Goal: Task Accomplishment & Management: Complete application form

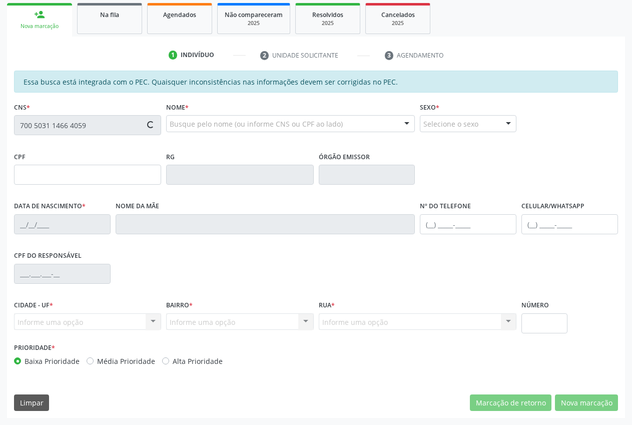
scroll to position [147, 0]
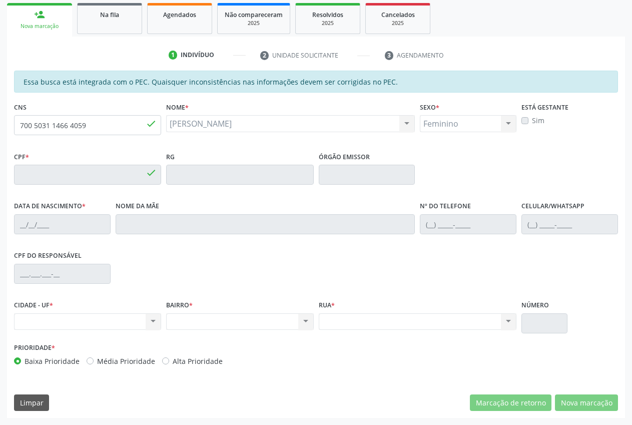
type input "160.674.054-74"
type input "30/11/2018"
type input "Damiana Mikaele Lima Coelho"
type input "(87) 9160-8201"
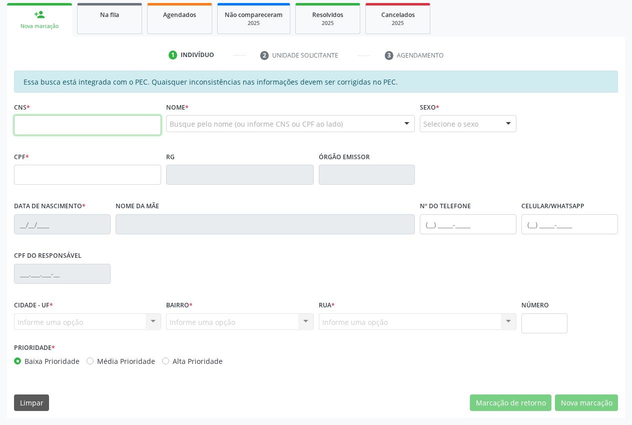
scroll to position [147, 0]
type input "706 7065 3368 6914"
type input "107.676.704-42"
type input "28/07/1997"
type input "Maria Rodrigues Coelho"
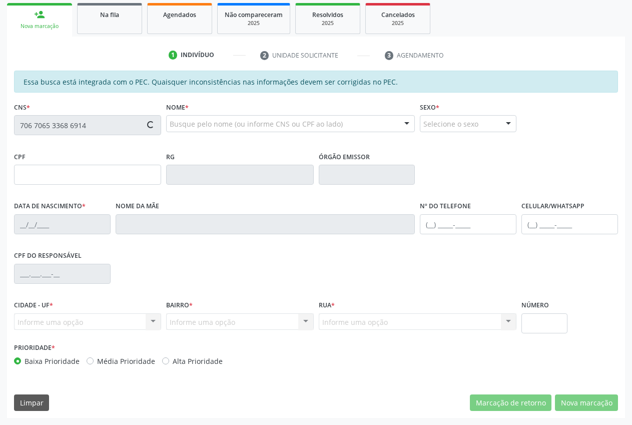
type input "(87) 98861-6273"
type input "112.901.014-77"
type input "S/N"
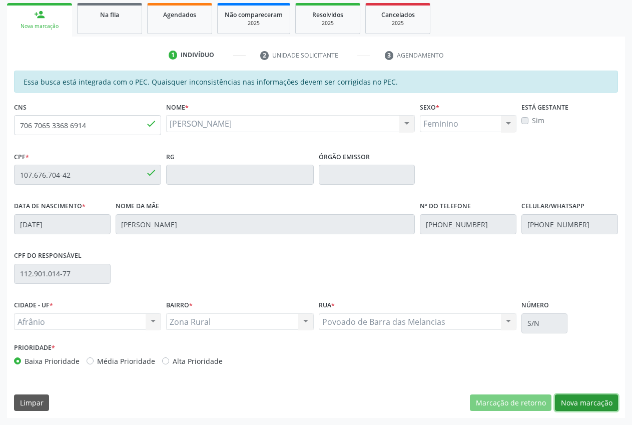
click at [614, 404] on button "Nova marcação" at bounding box center [586, 402] width 63 height 17
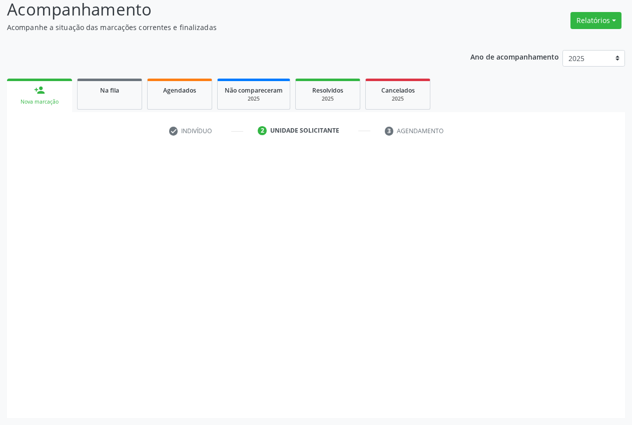
scroll to position [71, 0]
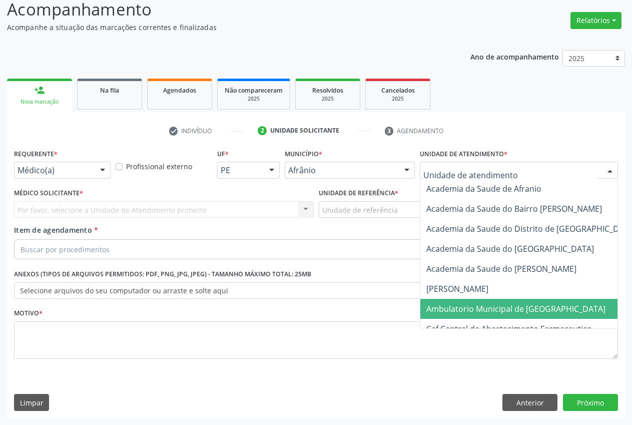
click at [483, 308] on span "Ambulatorio Municipal de [GEOGRAPHIC_DATA]" at bounding box center [515, 308] width 179 height 11
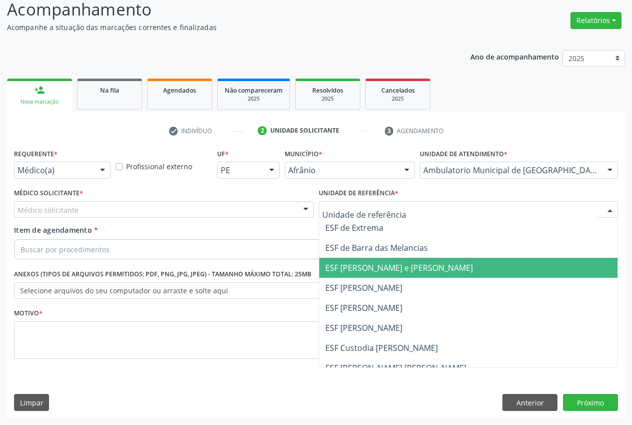
click at [385, 269] on span "ESF [PERSON_NAME] e [PERSON_NAME]" at bounding box center [399, 267] width 148 height 11
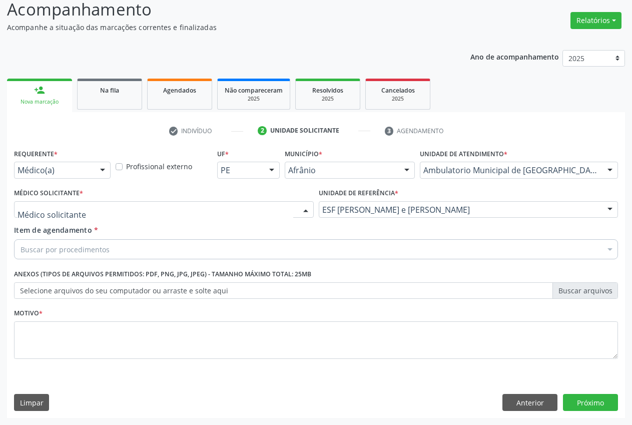
click at [88, 202] on div at bounding box center [164, 209] width 300 height 17
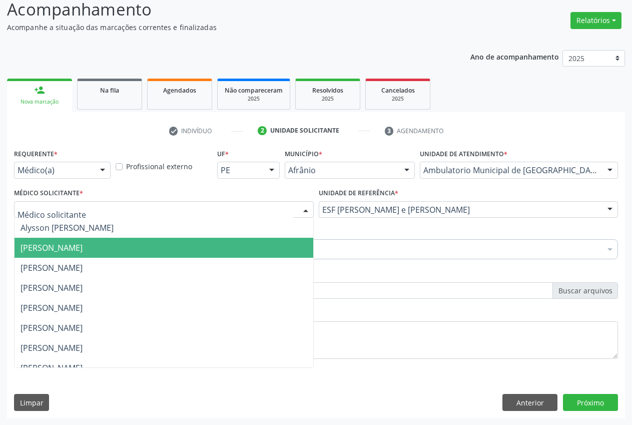
click at [83, 251] on span "[PERSON_NAME]" at bounding box center [52, 247] width 62 height 11
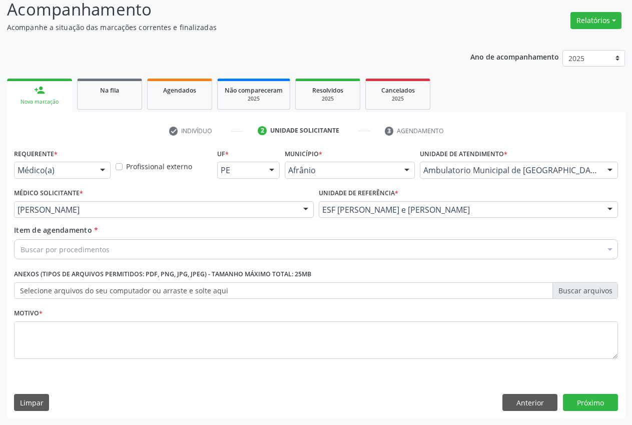
click at [21, 252] on input "Item de agendamento *" at bounding box center [21, 249] width 0 height 20
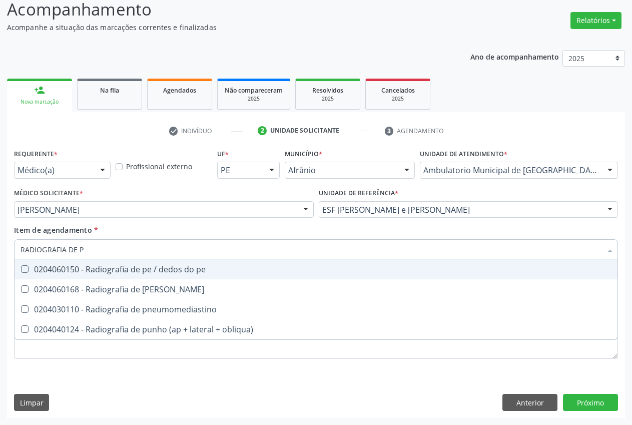
type input "RADIOGRAFIA DE PE"
click at [122, 268] on div "0204060150 - Radiografia de pe / dedos do pe" at bounding box center [316, 269] width 591 height 8
checkbox pe "true"
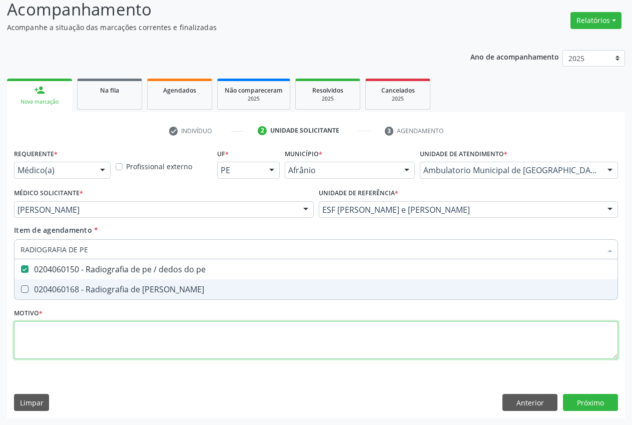
click at [97, 344] on div "Requerente * Médico(a) Médico(a) Enfermeiro(a) Paciente Nenhum resultado encont…" at bounding box center [316, 259] width 604 height 227
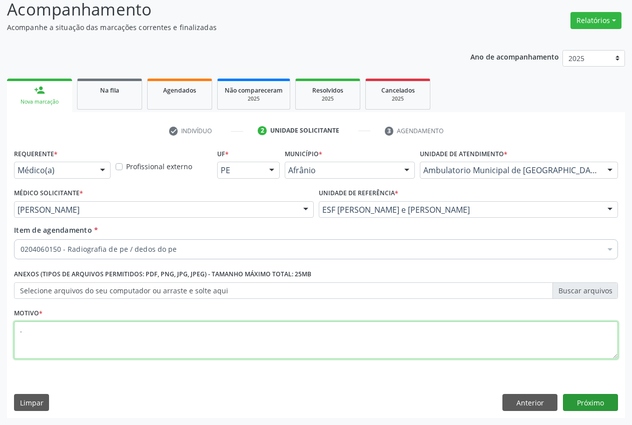
type textarea "."
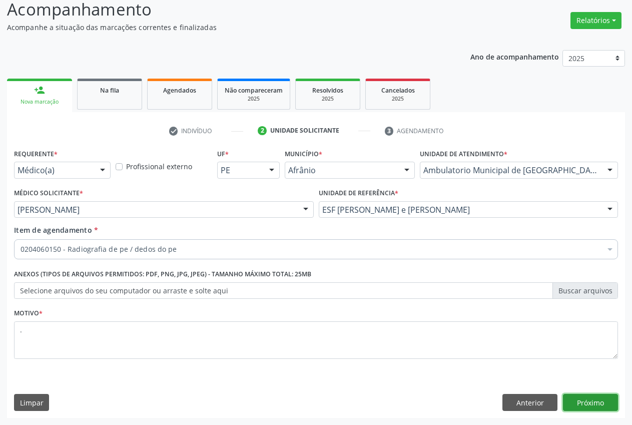
click at [596, 401] on button "Próximo" at bounding box center [590, 402] width 55 height 17
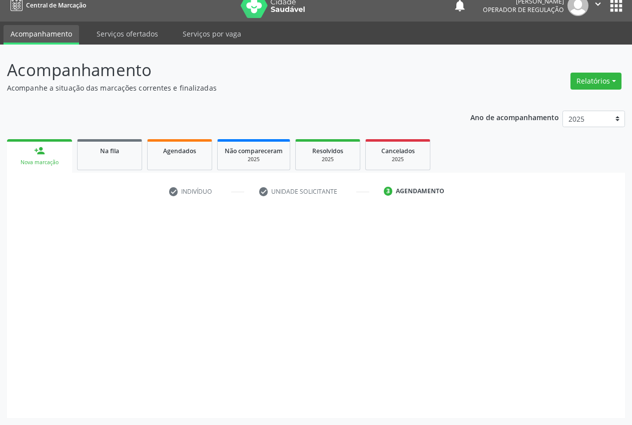
scroll to position [11, 0]
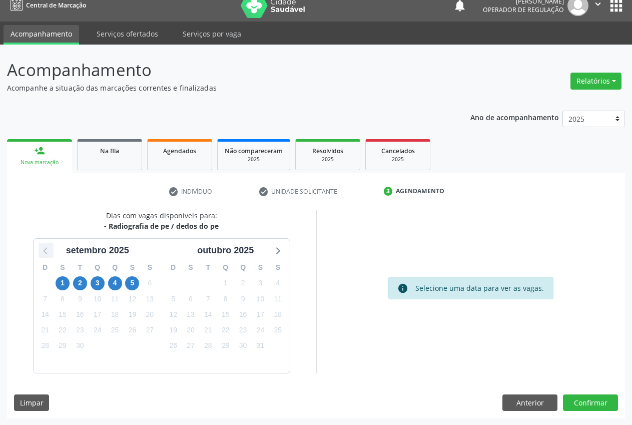
click at [48, 258] on div at bounding box center [46, 250] width 15 height 15
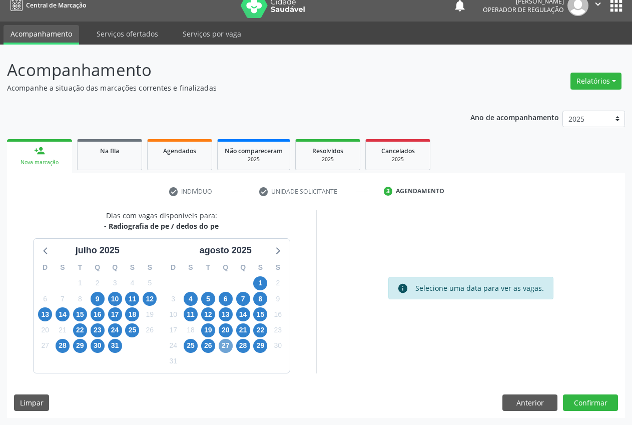
click at [225, 347] on span "27" at bounding box center [226, 346] width 14 height 14
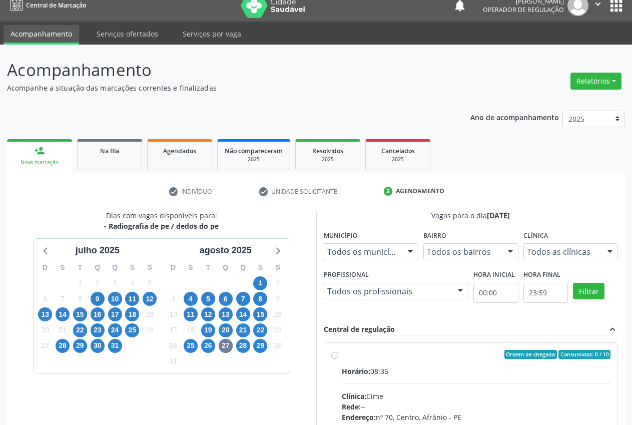
click at [342, 356] on label "Ordem de chegada Consumidos: 0 / 10 Horário: 08:35 Clínica: Cime Rede: -- Ender…" at bounding box center [476, 427] width 269 height 154
click at [333, 356] on input "Ordem de chegada Consumidos: 0 / 10 Horário: 08:35 Clínica: Cime Rede: -- Ender…" at bounding box center [334, 354] width 7 height 9
radio input "true"
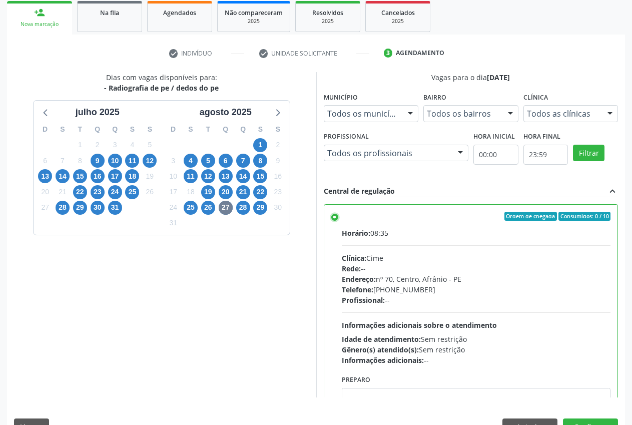
scroll to position [173, 0]
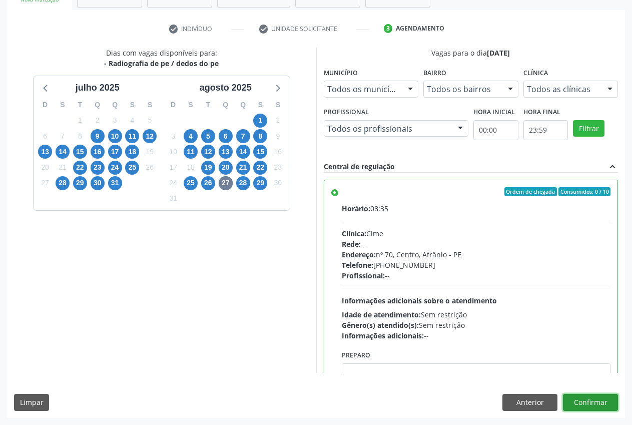
click at [602, 396] on button "Confirmar" at bounding box center [590, 402] width 55 height 17
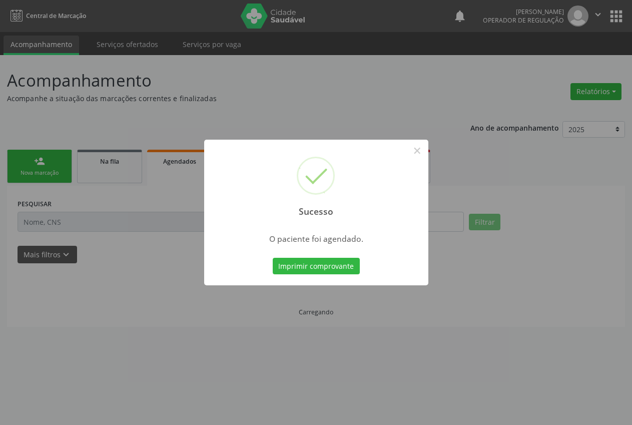
scroll to position [0, 0]
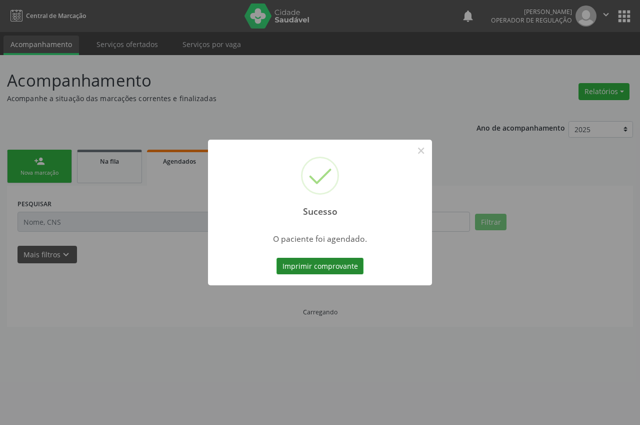
click at [328, 269] on button "Imprimir comprovante" at bounding box center [320, 266] width 87 height 17
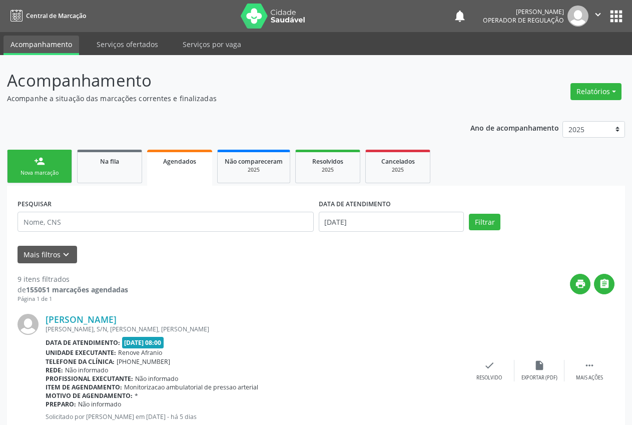
click at [36, 164] on div "person_add" at bounding box center [39, 161] width 11 height 11
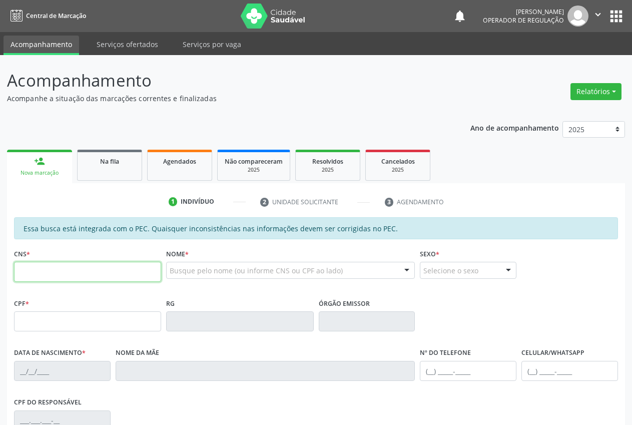
click at [65, 272] on input "text" at bounding box center [87, 272] width 147 height 20
type input "702 0038 3787 7281"
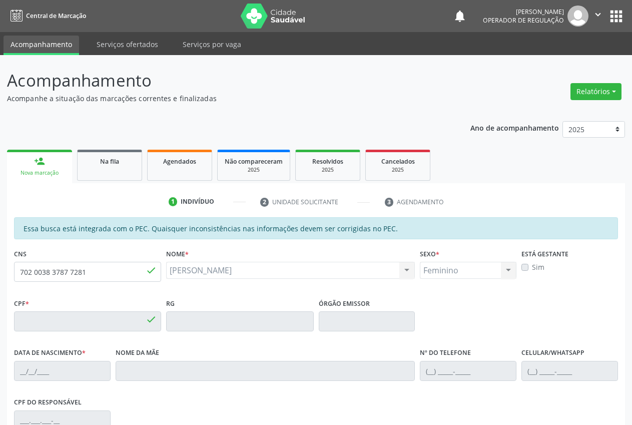
type input "063.909.364-78"
type input "10/01/1968"
type input "Raimunda Vieira Rodrigues"
type input "(87) 98178-6017"
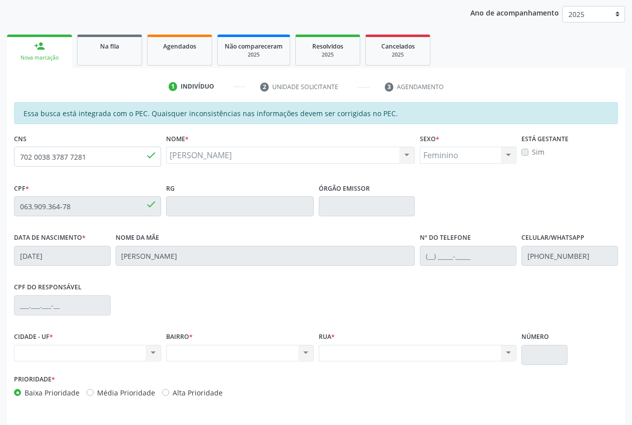
scroll to position [147, 0]
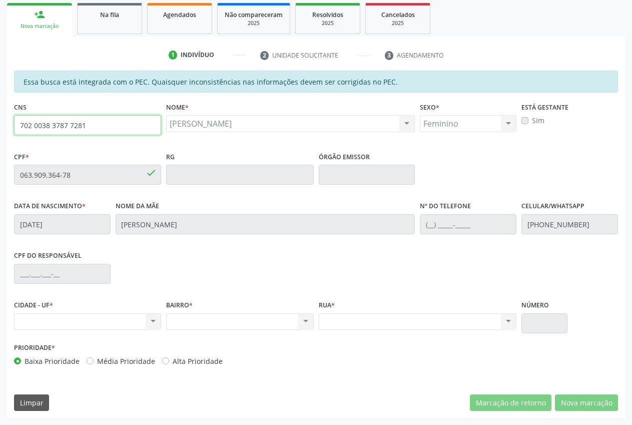
drag, startPoint x: 98, startPoint y: 128, endPoint x: 32, endPoint y: 130, distance: 66.5
click at [1, 130] on div "Acompanhamento Acompanhe a situação das marcações correntes e finalizadas Relat…" at bounding box center [316, 166] width 632 height 516
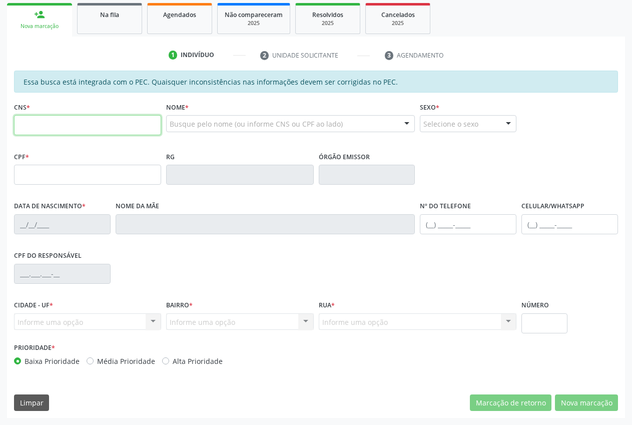
scroll to position [147, 0]
paste input "702 0038 3787 7281"
type input "702 0038 3787 7281"
type input "063.909.364-78"
type input "10/01/1968"
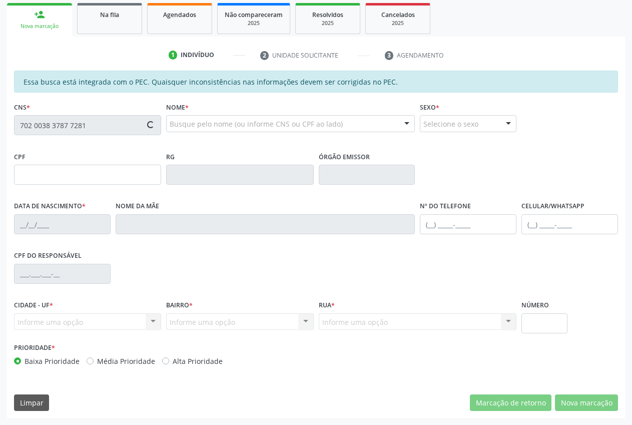
type input "Raimunda Vieira Rodrigues"
type input "(87) 98178-6017"
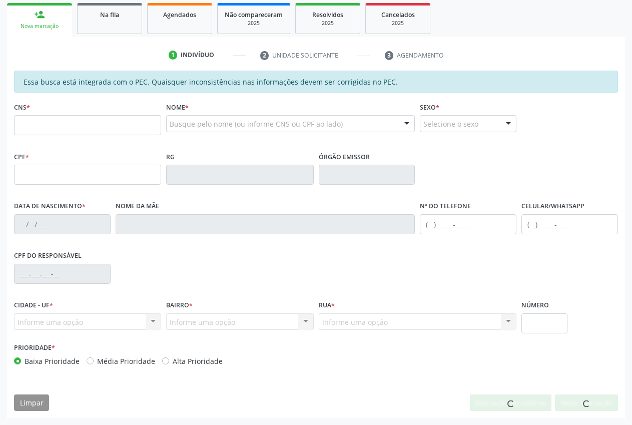
scroll to position [147, 0]
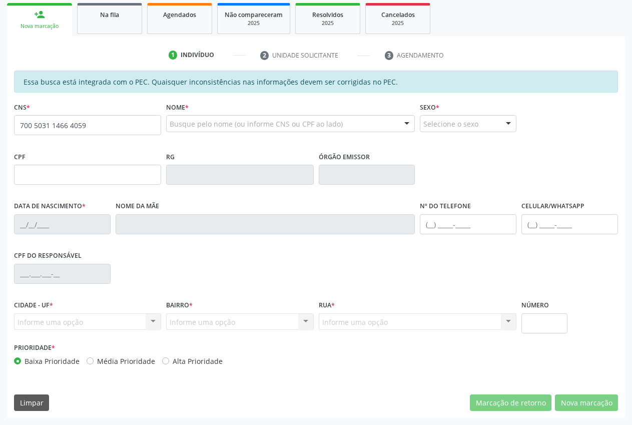
type input "700 5031 1466 4059"
type input "160.674.054-74"
type input "[DATE]"
type input "[PERSON_NAME]"
type input "[PHONE_NUMBER]"
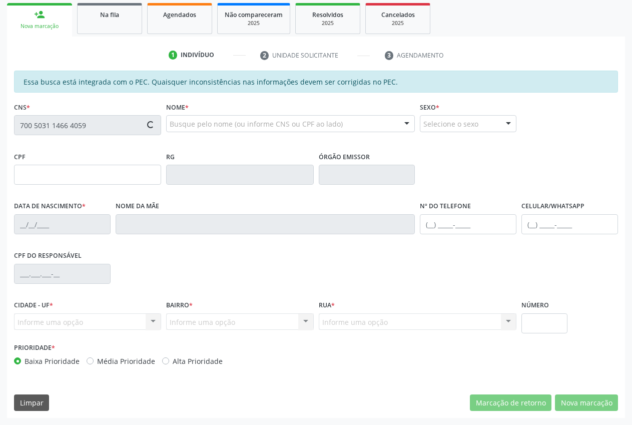
type input "09"
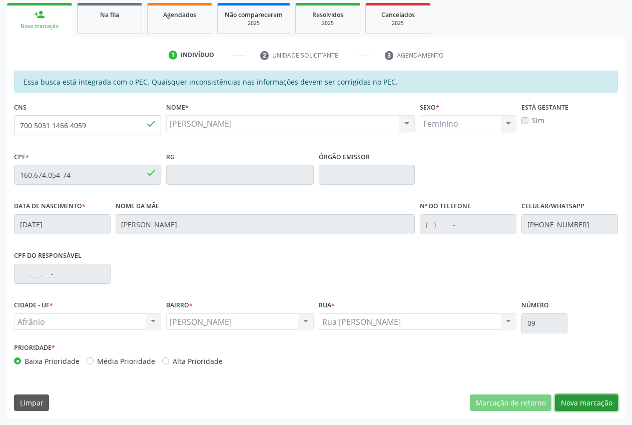
click at [601, 406] on button "Nova marcação" at bounding box center [586, 402] width 63 height 17
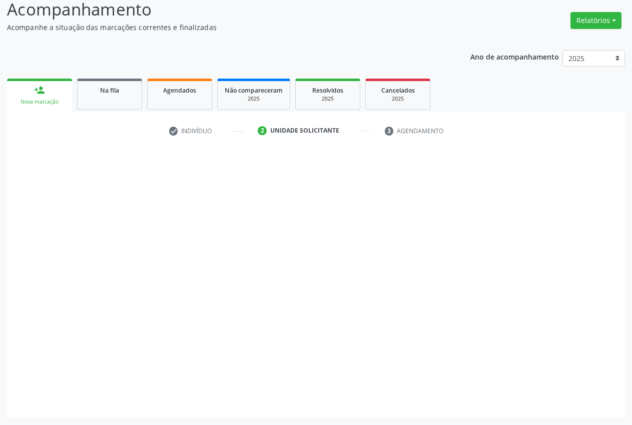
scroll to position [71, 0]
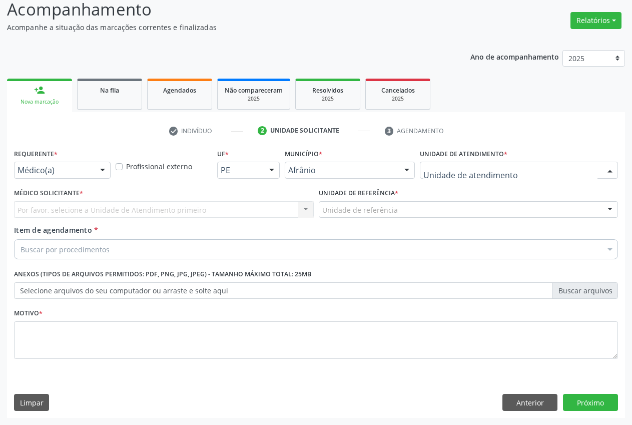
click at [518, 168] on div at bounding box center [519, 170] width 198 height 17
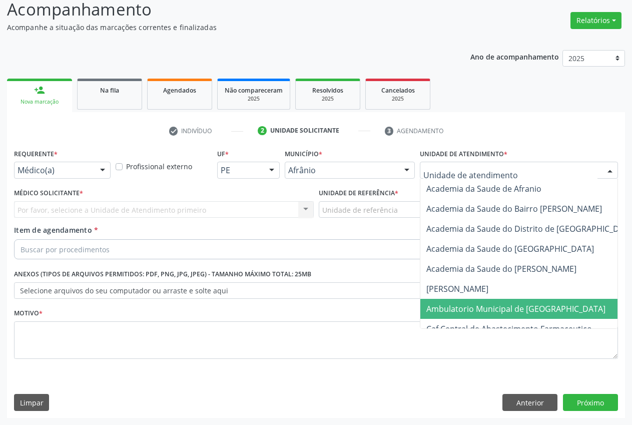
click at [528, 310] on span "Ambulatorio Municipal de [GEOGRAPHIC_DATA]" at bounding box center [515, 308] width 179 height 11
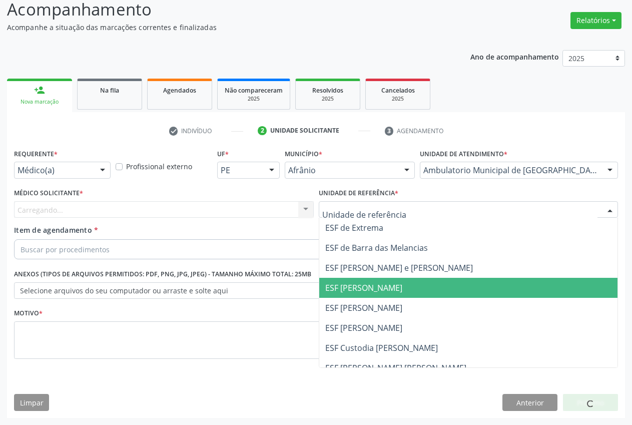
click at [402, 282] on span "ESF [PERSON_NAME]" at bounding box center [363, 287] width 77 height 11
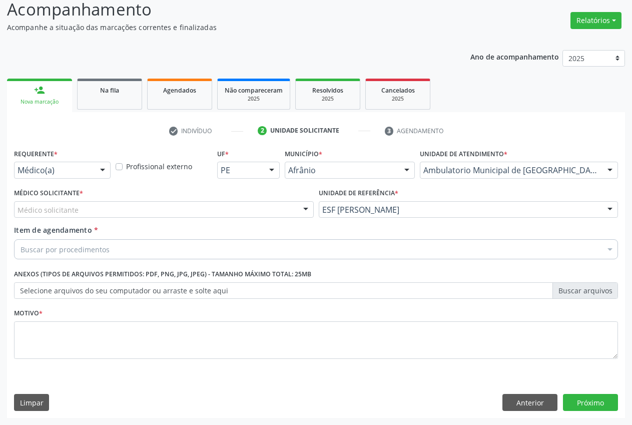
click at [244, 211] on div "Médico solicitante" at bounding box center [164, 209] width 300 height 17
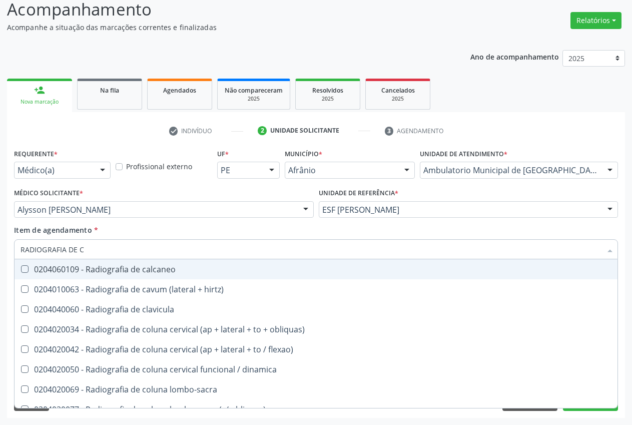
type input "RADIOGRAFIA DE CA"
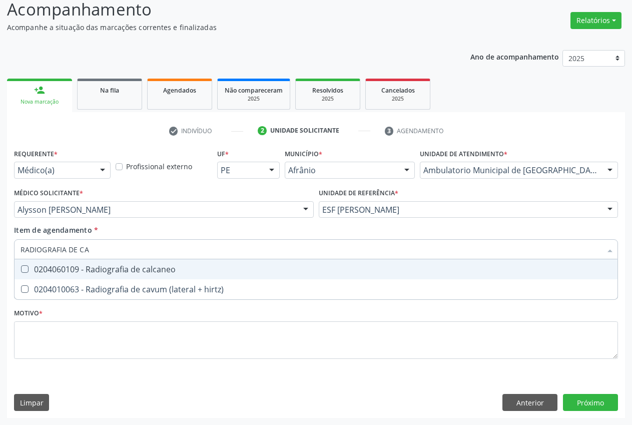
click at [92, 273] on div "0204060109 - Radiografia de calcaneo" at bounding box center [316, 269] width 591 height 8
checkbox calcaneo "true"
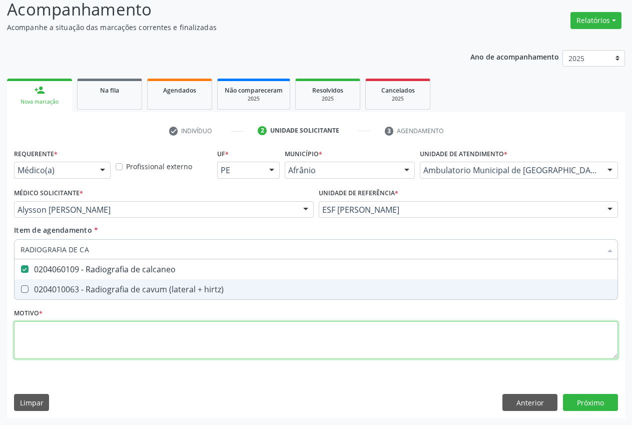
click at [89, 325] on div "Requerente * Médico(a) Médico(a) Enfermeiro(a) Paciente Nenhum resultado encont…" at bounding box center [316, 259] width 604 height 227
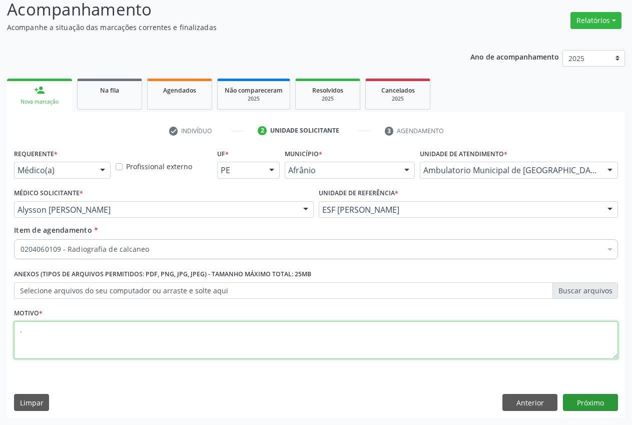
type textarea "."
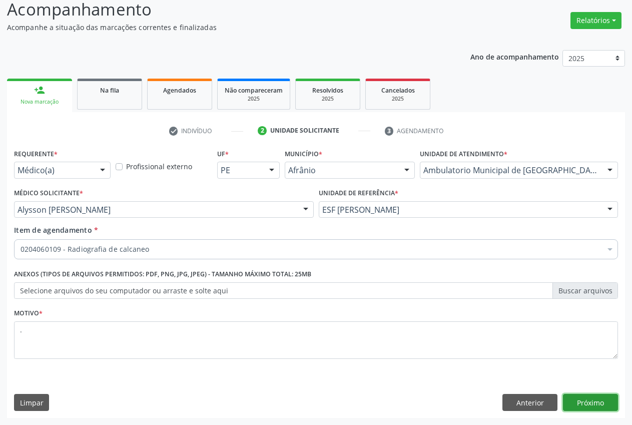
click at [604, 402] on button "Próximo" at bounding box center [590, 402] width 55 height 17
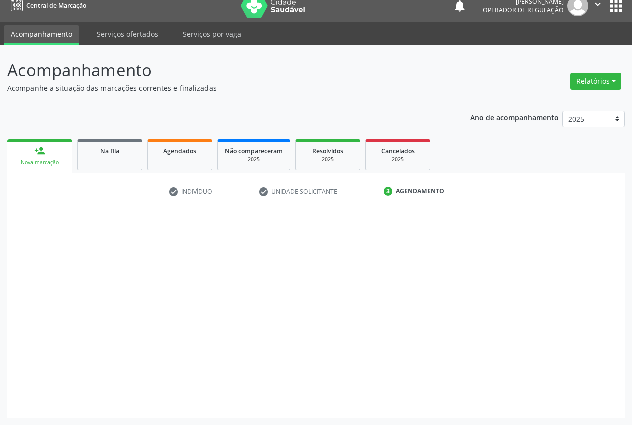
scroll to position [11, 0]
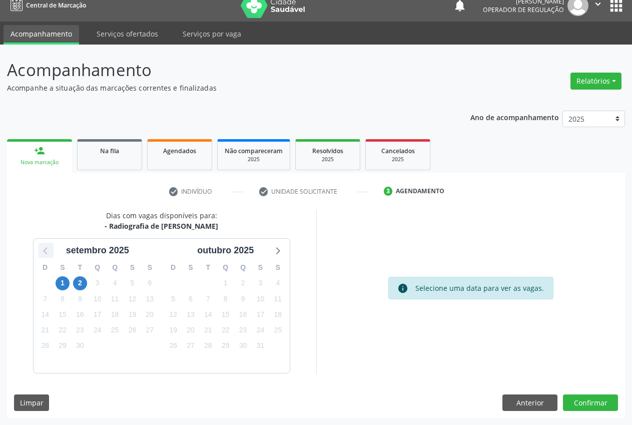
click at [47, 254] on icon at bounding box center [45, 251] width 4 height 7
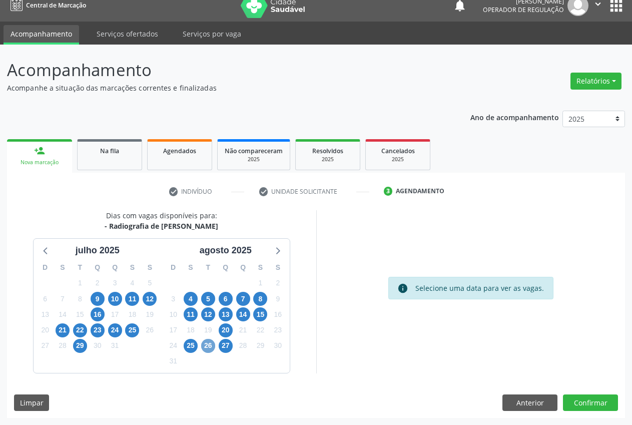
click at [209, 348] on span "26" at bounding box center [208, 346] width 14 height 14
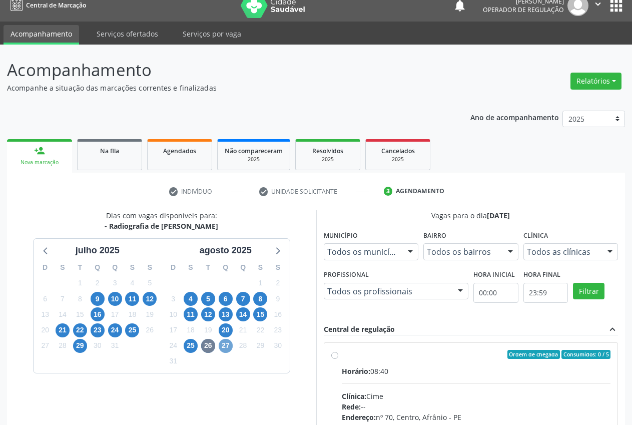
click at [223, 349] on span "27" at bounding box center [226, 346] width 14 height 14
click at [337, 359] on div "Ordem de chegada Consumidos: 0 / 5 Horário: 08:40 Clínica: Cime Rede: -- Endere…" at bounding box center [471, 427] width 280 height 154
radio input "true"
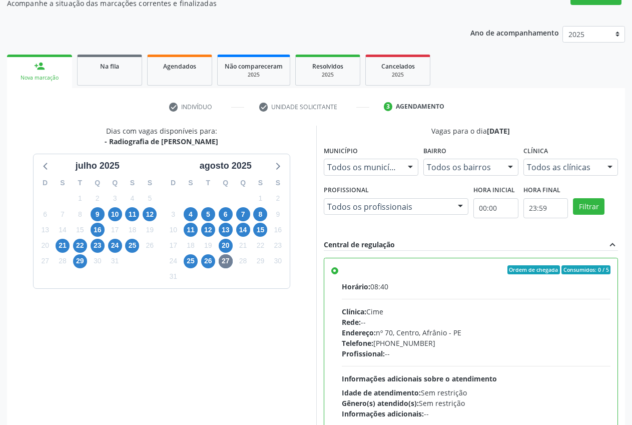
scroll to position [173, 0]
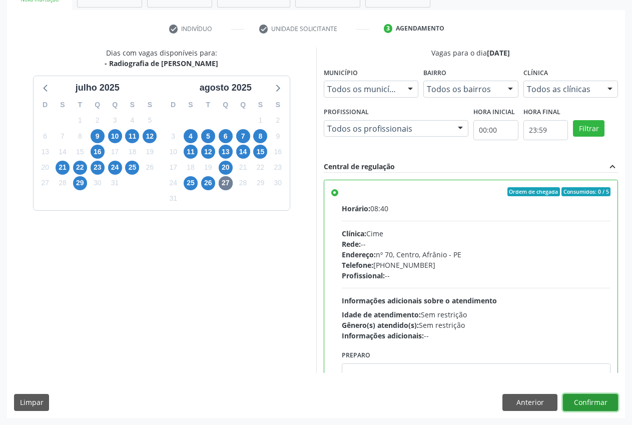
click at [592, 401] on button "Confirmar" at bounding box center [590, 402] width 55 height 17
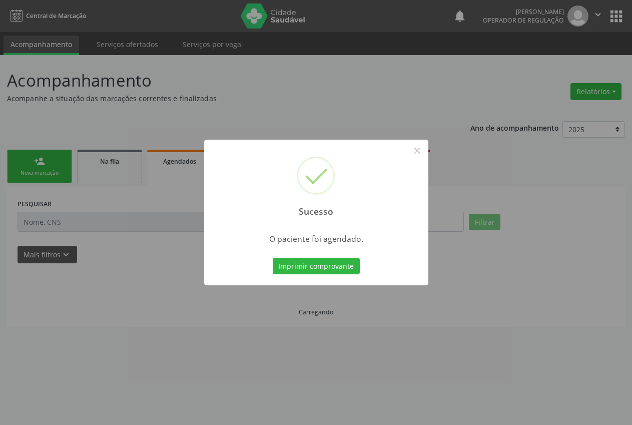
scroll to position [0, 0]
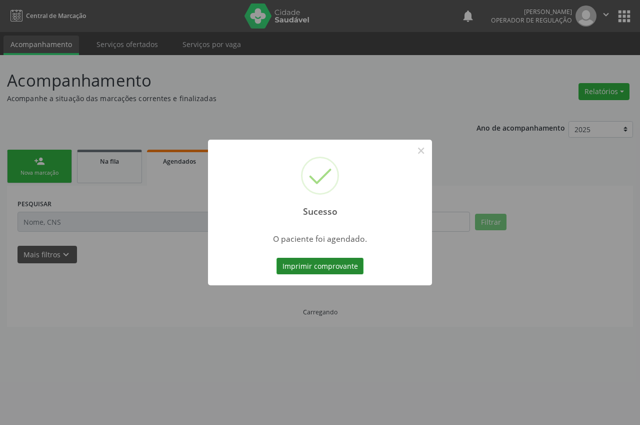
click at [323, 265] on button "Imprimir comprovante" at bounding box center [320, 266] width 87 height 17
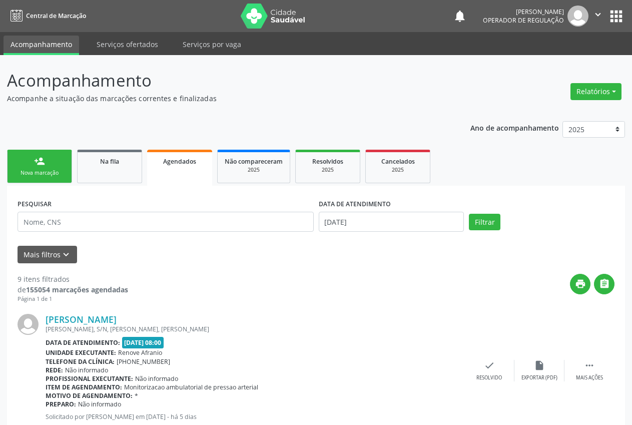
click at [44, 176] on div "Nova marcação" at bounding box center [40, 173] width 50 height 8
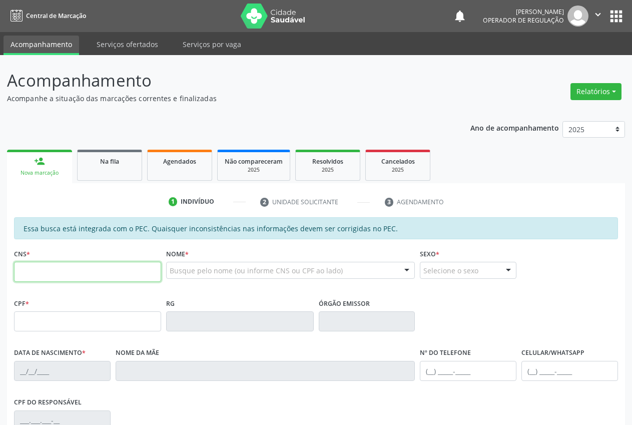
click at [117, 276] on input "text" at bounding box center [87, 272] width 147 height 20
paste input "700 5031 1466 4059"
type input "700 5031 1466 4059"
type input "160.674.054-74"
type input "30/11/2018"
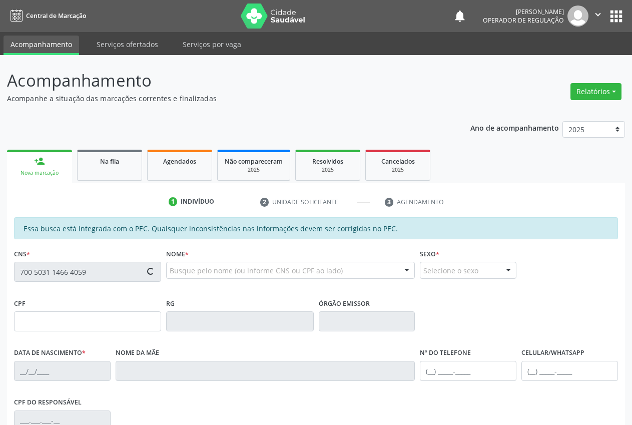
type input "Damiana Mikaele Lima Coelho"
type input "(87) 9160-8201"
type input "09"
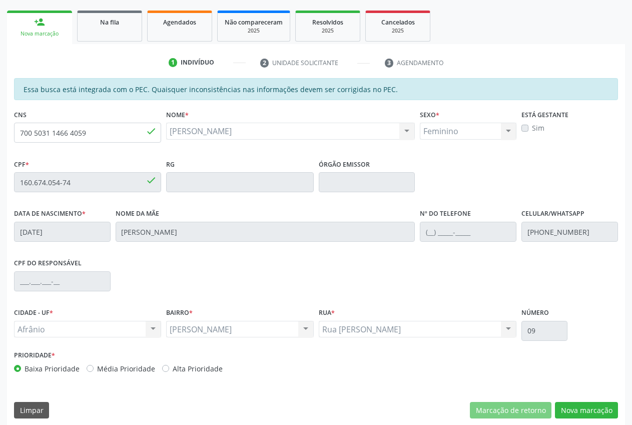
scroll to position [147, 0]
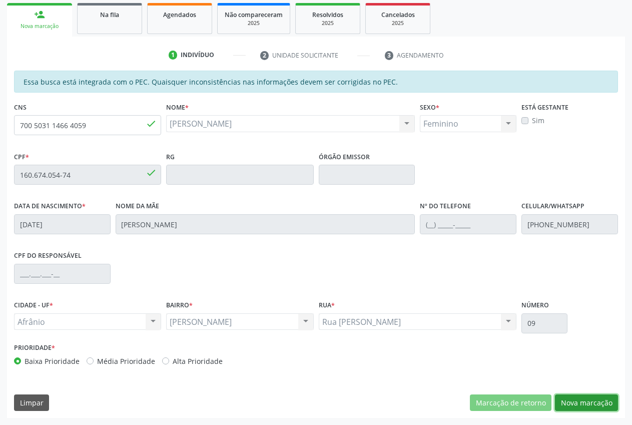
click at [583, 400] on button "Nova marcação" at bounding box center [586, 402] width 63 height 17
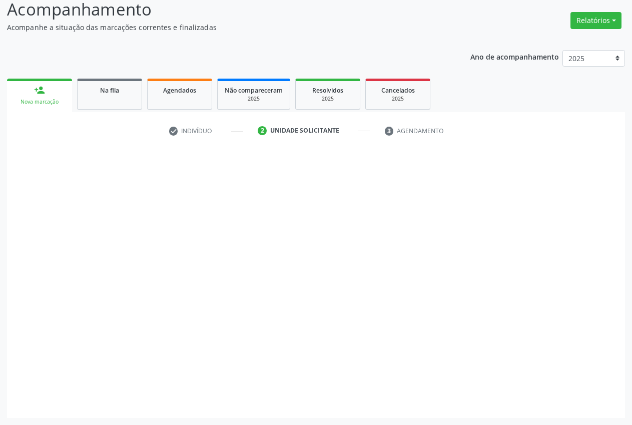
scroll to position [71, 0]
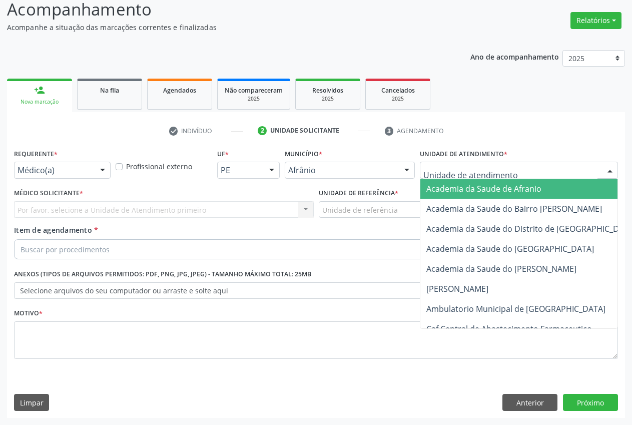
click at [525, 175] on div at bounding box center [519, 170] width 198 height 17
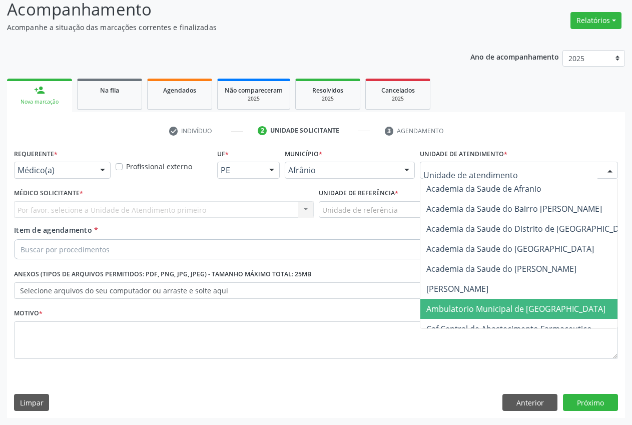
click at [496, 310] on span "Ambulatorio Municipal de [GEOGRAPHIC_DATA]" at bounding box center [515, 308] width 179 height 11
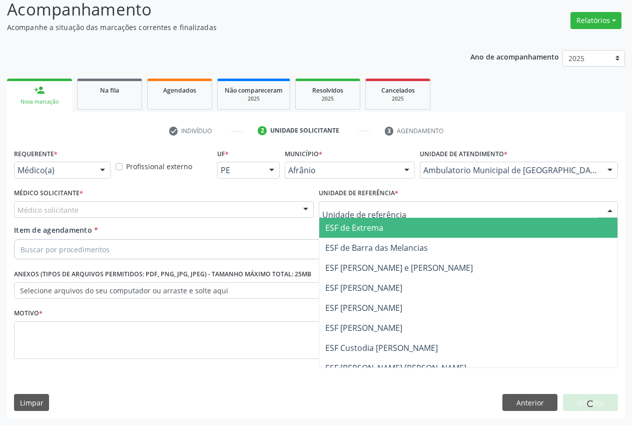
click at [382, 215] on div at bounding box center [469, 209] width 300 height 17
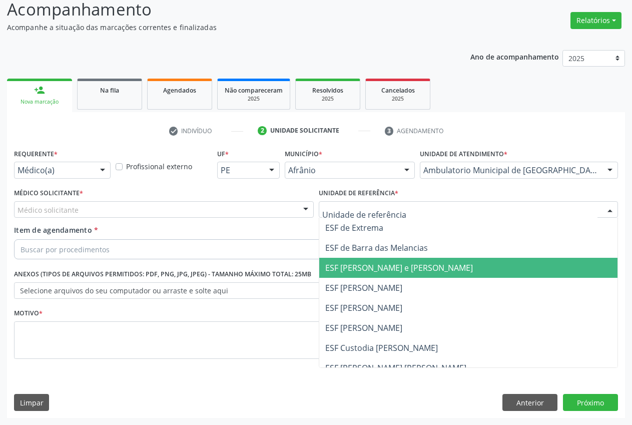
click at [376, 276] on span "ESF [PERSON_NAME] e [PERSON_NAME]" at bounding box center [468, 268] width 299 height 20
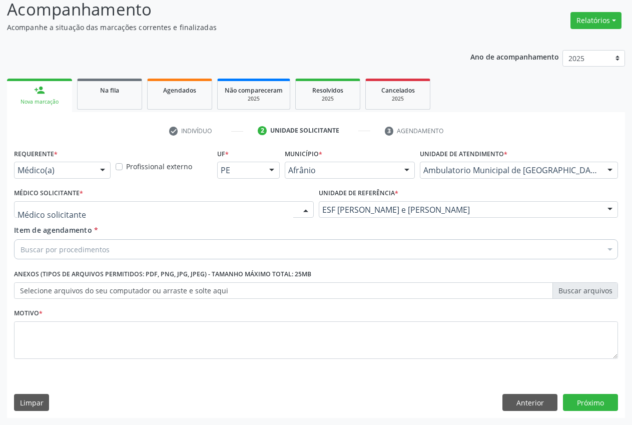
click at [129, 211] on div at bounding box center [164, 209] width 300 height 17
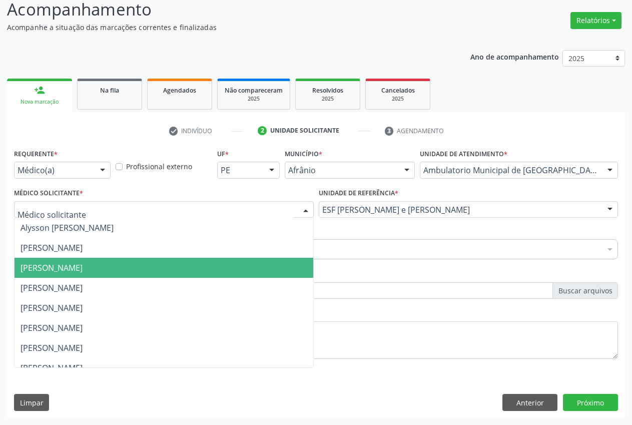
click at [83, 269] on span "Carlos Gustavo Pessoa da Silva Reis" at bounding box center [52, 267] width 62 height 11
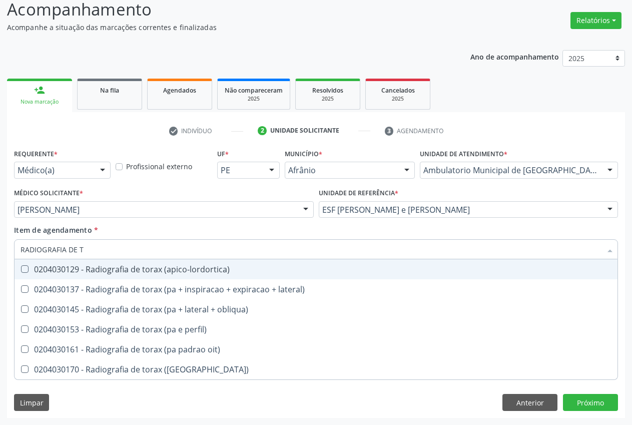
type input "RADIOGRAFIA DE TO"
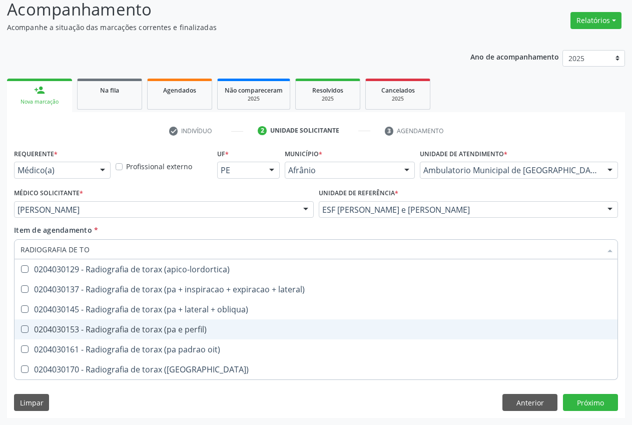
click at [181, 330] on div "0204030153 - Radiografia de torax (pa e perfil)" at bounding box center [316, 329] width 591 height 8
checkbox perfil\) "true"
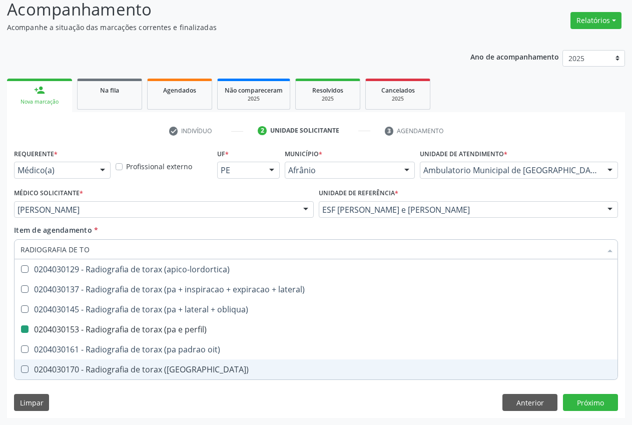
click at [162, 391] on div "Requerente * Médico(a) Médico(a) Enfermeiro(a) Paciente Nenhum resultado encont…" at bounding box center [316, 282] width 618 height 272
click at [158, 228] on div "Item de agendamento * RADIOGRAFIA DE TO Desfazer seleção 0204030129 - Radiograf…" at bounding box center [316, 241] width 604 height 32
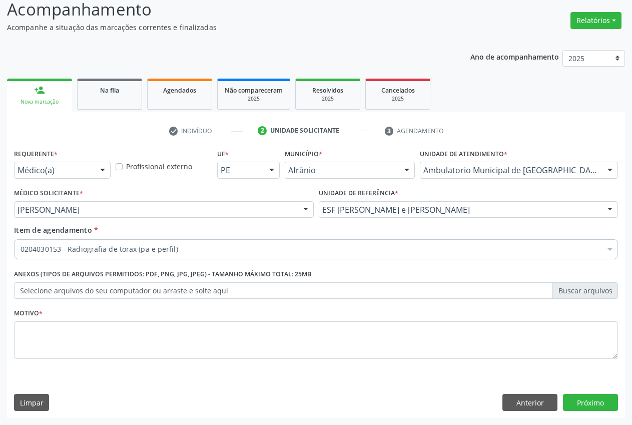
checkbox perfil\) "true"
checkbox preenchida\) "false"
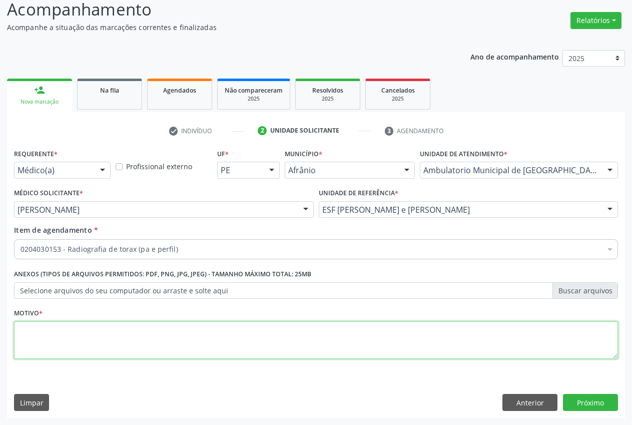
click at [136, 336] on textarea at bounding box center [316, 340] width 604 height 38
type textarea "."
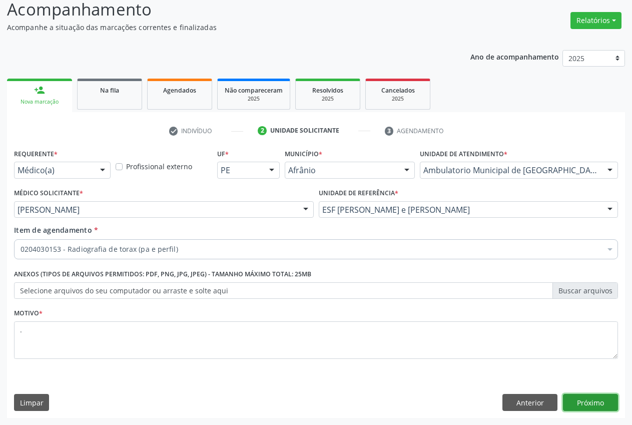
click at [593, 406] on button "Próximo" at bounding box center [590, 402] width 55 height 17
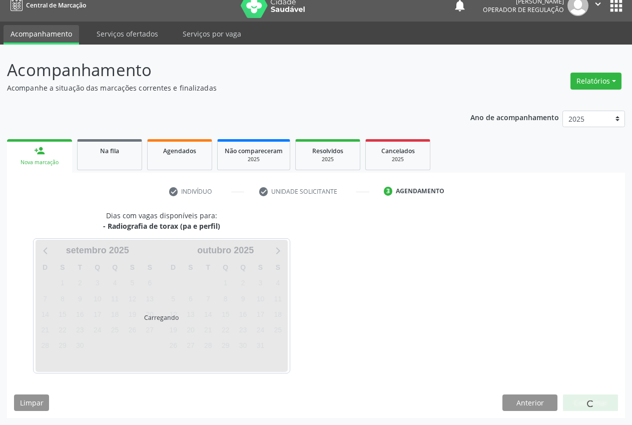
scroll to position [11, 0]
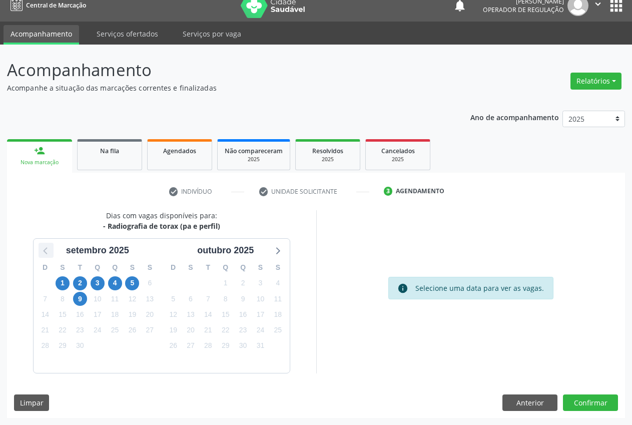
click at [48, 246] on icon at bounding box center [46, 250] width 13 height 13
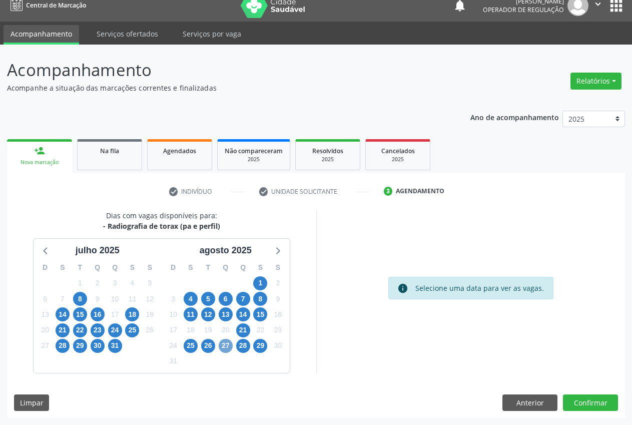
click at [229, 348] on span "27" at bounding box center [226, 346] width 14 height 14
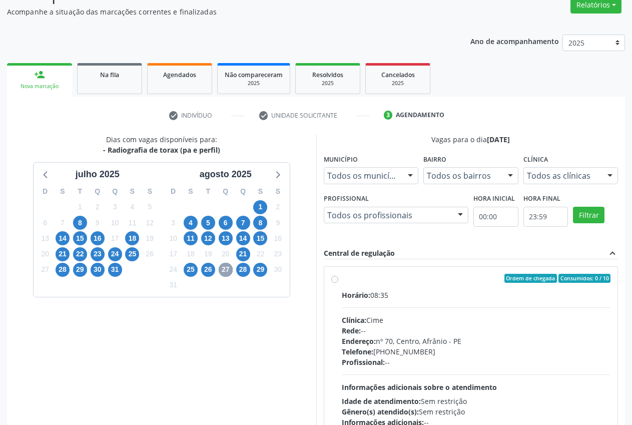
scroll to position [125, 0]
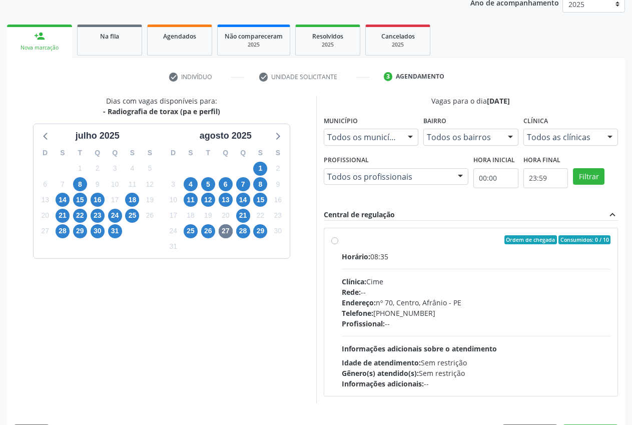
click at [354, 246] on label "Ordem de chegada Consumidos: 0 / 10 Horário: 08:35 Clínica: Cime Rede: -- Ender…" at bounding box center [476, 312] width 269 height 154
click at [338, 244] on input "Ordem de chegada Consumidos: 0 / 10 Horário: 08:35 Clínica: Cime Rede: -- Ender…" at bounding box center [334, 239] width 7 height 9
radio input "true"
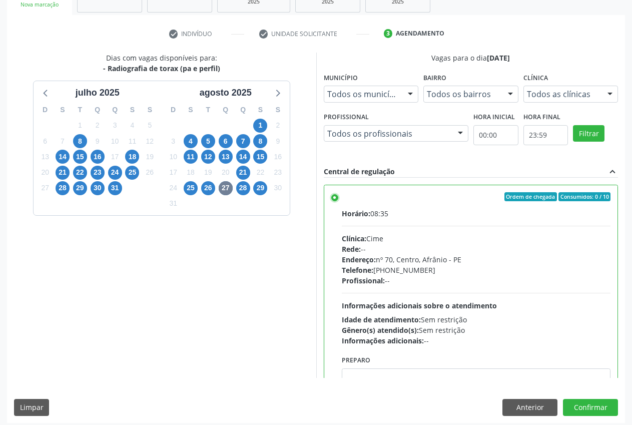
scroll to position [173, 0]
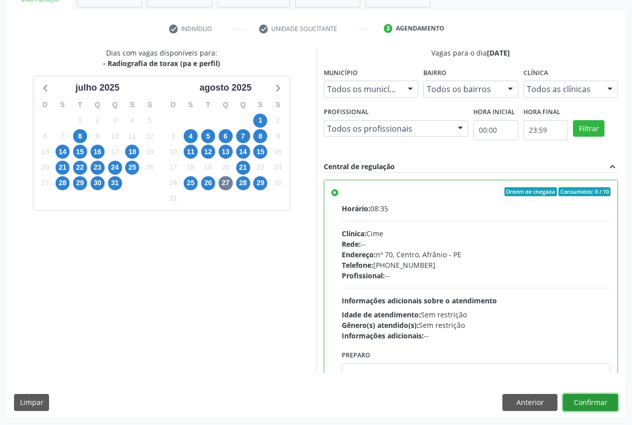
click at [608, 400] on button "Confirmar" at bounding box center [590, 402] width 55 height 17
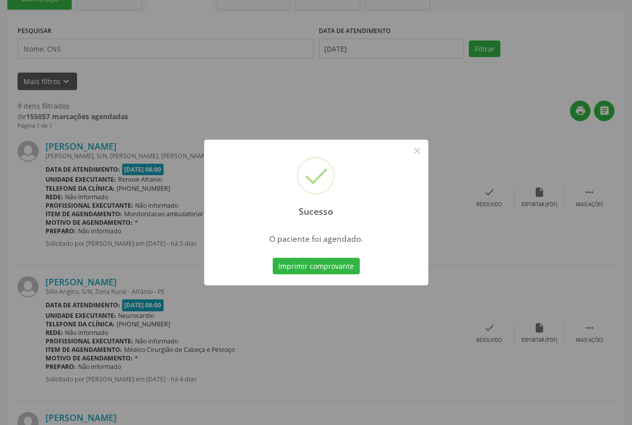
scroll to position [0, 0]
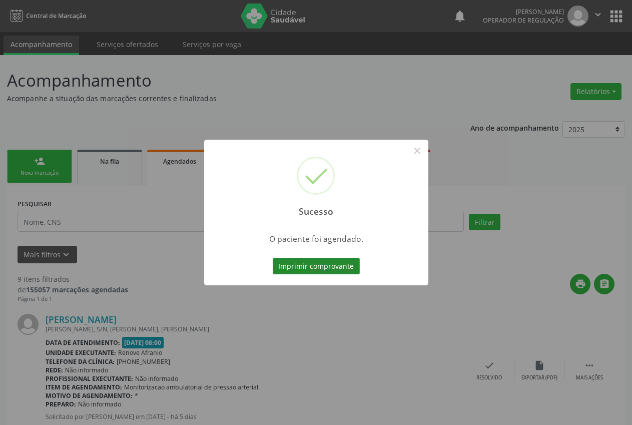
click at [330, 263] on button "Imprimir comprovante" at bounding box center [316, 266] width 87 height 17
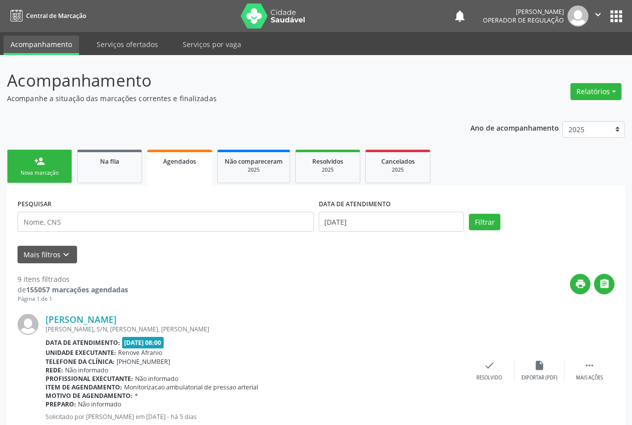
click at [39, 158] on div "person_add" at bounding box center [39, 161] width 11 height 11
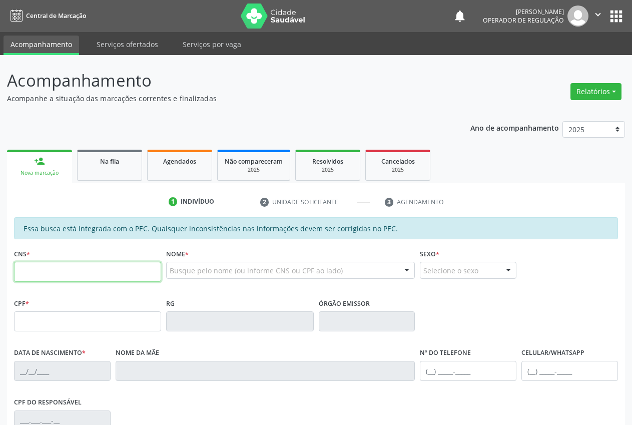
click at [39, 269] on input "text" at bounding box center [87, 272] width 147 height 20
type input "705 0072 6752 5453"
type input "058.370.234-10"
type input "19/01/1981"
type input "Maria Santana da Luz Rodrigues"
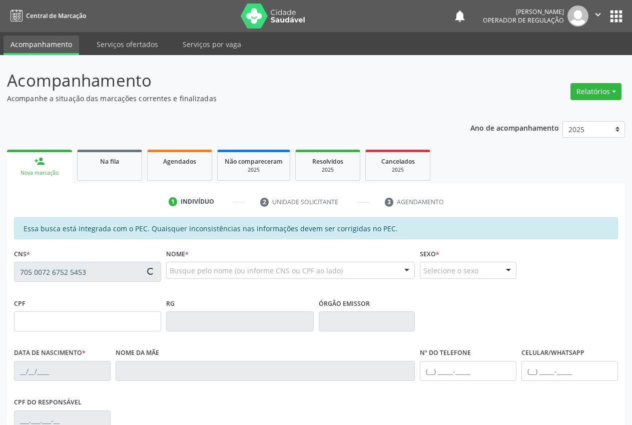
type input "(87) 98814-4761"
type input "S/N"
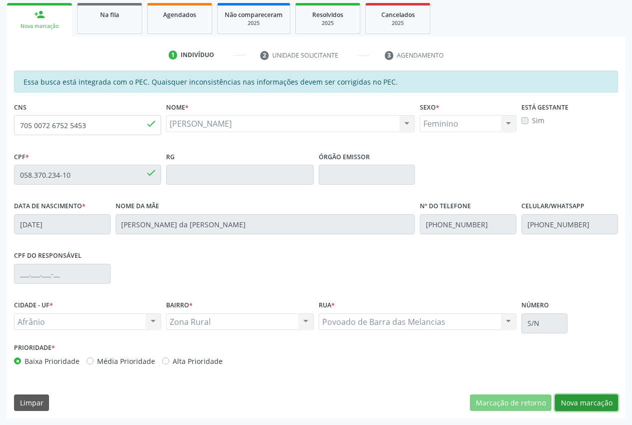
click at [572, 399] on button "Nova marcação" at bounding box center [586, 402] width 63 height 17
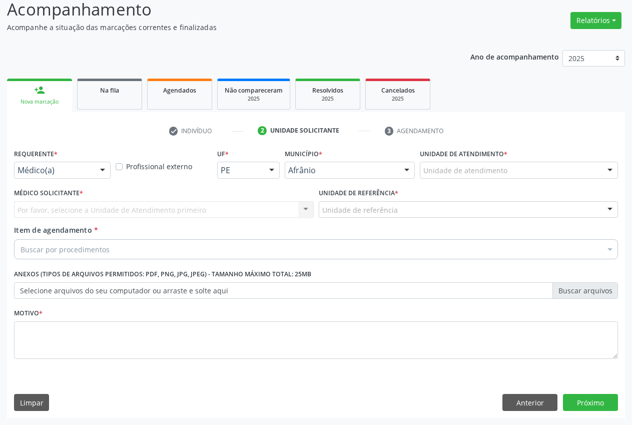
scroll to position [71, 0]
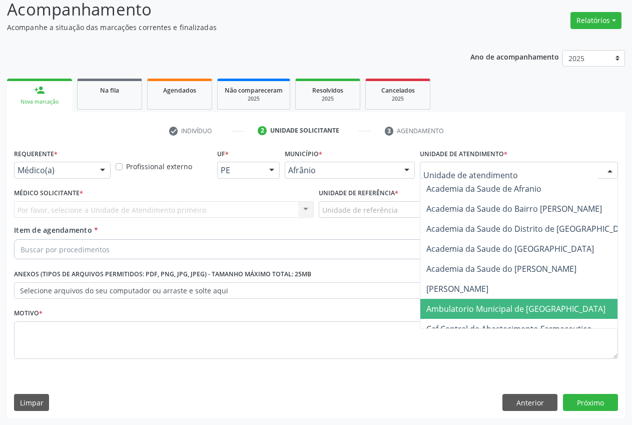
click at [509, 305] on span "Ambulatorio Municipal de [GEOGRAPHIC_DATA]" at bounding box center [515, 308] width 179 height 11
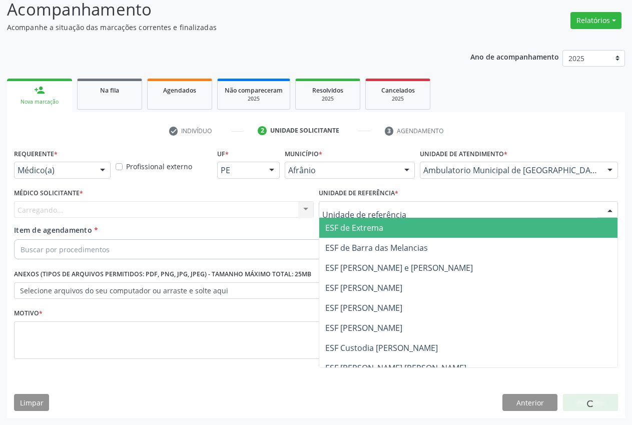
click at [396, 216] on div at bounding box center [469, 209] width 300 height 17
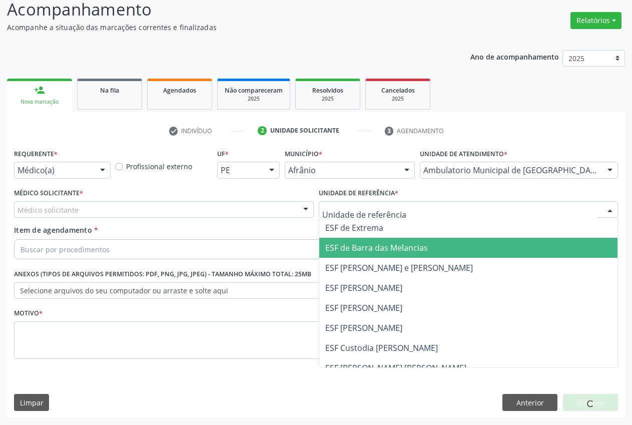
click at [389, 255] on span "ESF de Barra das Melancias" at bounding box center [468, 248] width 299 height 20
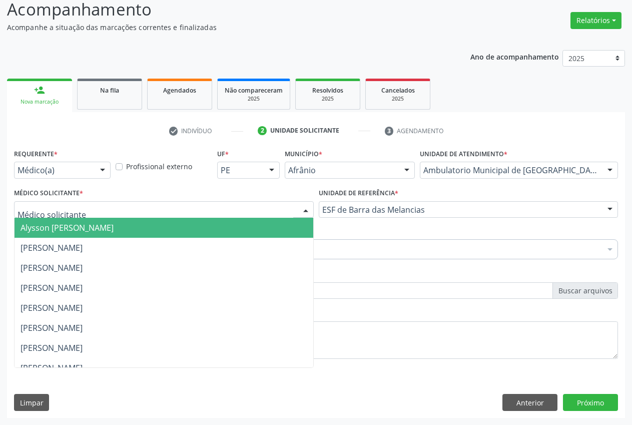
drag, startPoint x: 132, startPoint y: 206, endPoint x: 126, endPoint y: 209, distance: 6.5
click at [132, 205] on div at bounding box center [164, 209] width 300 height 17
drag, startPoint x: 113, startPoint y: 254, endPoint x: 86, endPoint y: 250, distance: 27.4
click at [113, 255] on span "Bruno Saraiva Bezerra Medrado" at bounding box center [164, 248] width 299 height 20
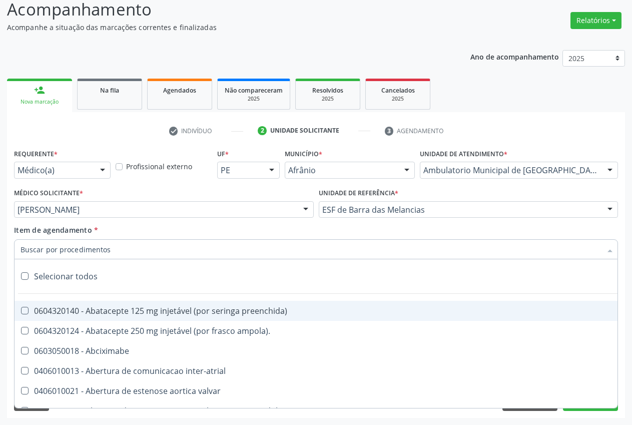
type input "T"
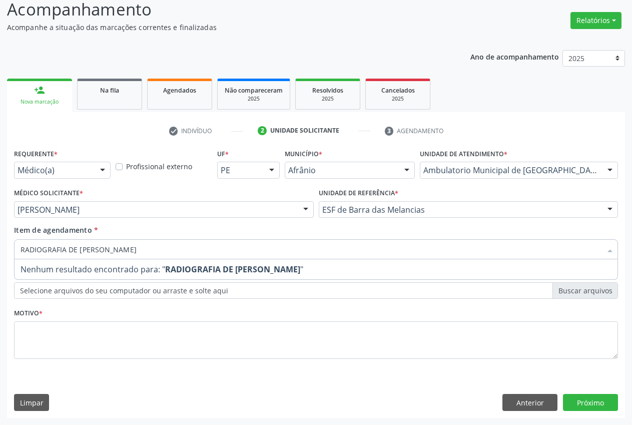
type input "RADIOGRAFIA DE T"
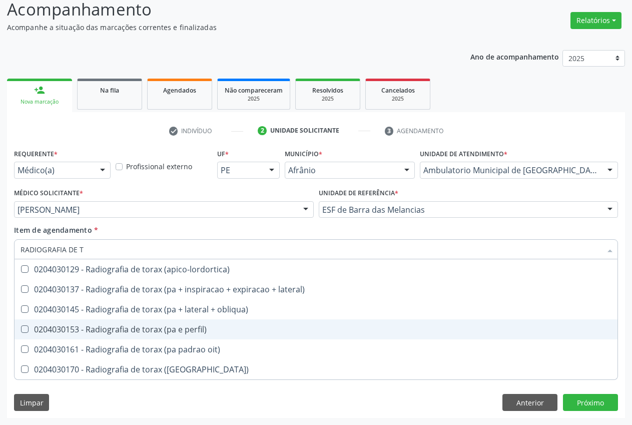
click at [170, 338] on span "0204030153 - Radiografia de torax (pa e perfil)" at bounding box center [316, 329] width 603 height 20
checkbox perfil\) "true"
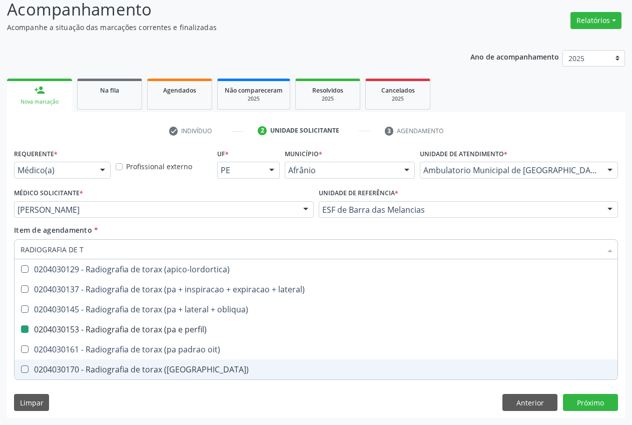
click at [136, 391] on div "Requerente * Médico(a) Médico(a) Enfermeiro(a) Paciente Nenhum resultado encont…" at bounding box center [316, 282] width 618 height 272
click at [216, 227] on div "Item de agendamento * RADIOGRAFIA DE T Desfazer seleção 0204030129 - Radiografi…" at bounding box center [316, 241] width 604 height 32
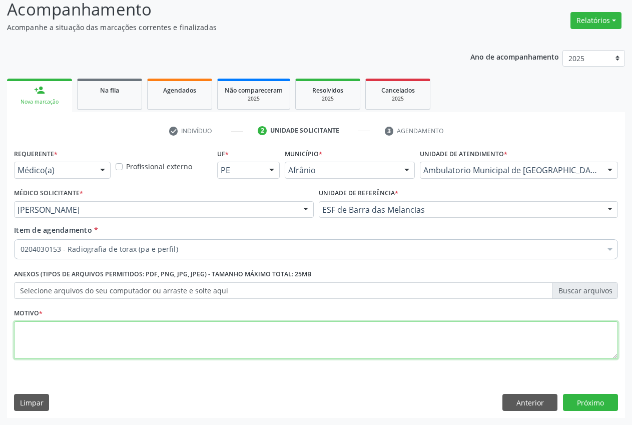
click at [232, 338] on textarea at bounding box center [316, 340] width 604 height 38
type textarea "."
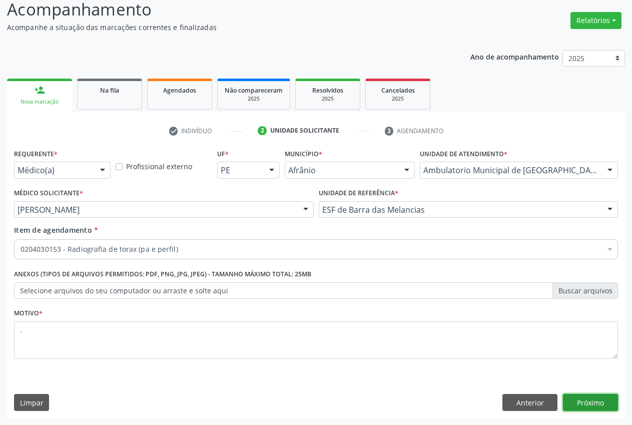
click at [597, 395] on button "Próximo" at bounding box center [590, 402] width 55 height 17
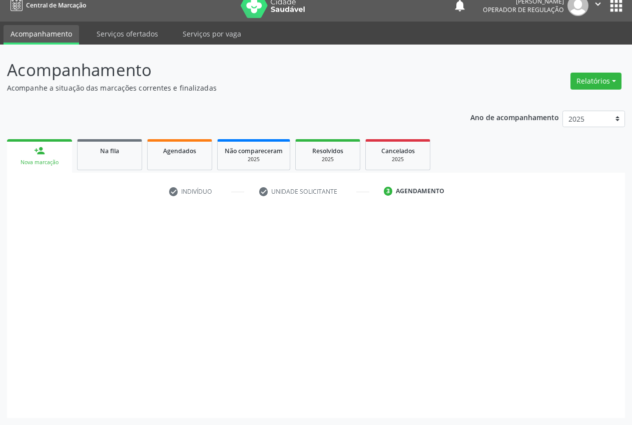
scroll to position [11, 0]
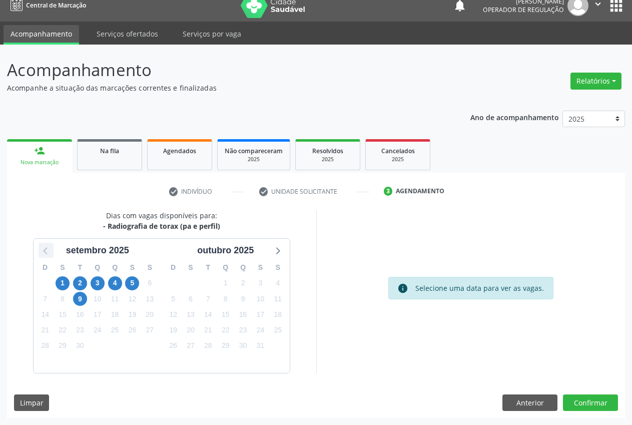
click at [50, 252] on icon at bounding box center [46, 250] width 13 height 13
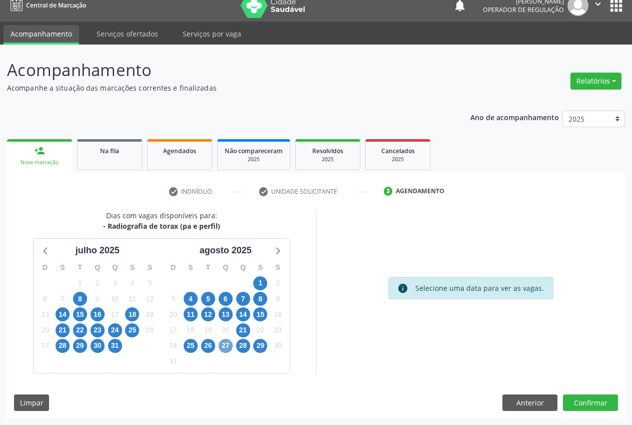
click at [226, 349] on span "27" at bounding box center [226, 346] width 14 height 14
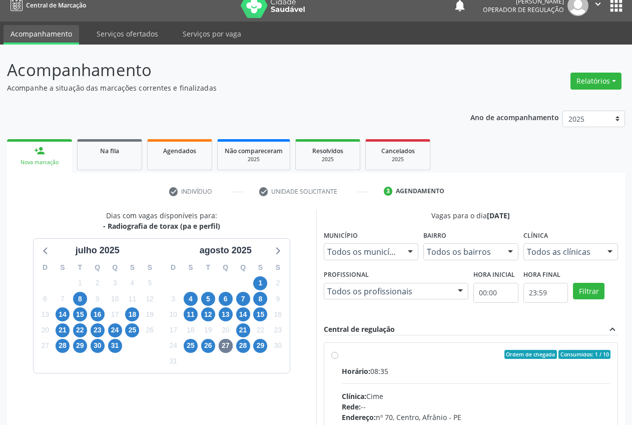
click at [377, 360] on label "Ordem de chegada Consumidos: 1 / 10 Horário: 08:35 Clínica: Cime Rede: -- Ender…" at bounding box center [476, 427] width 269 height 154
click at [338, 359] on input "Ordem de chegada Consumidos: 1 / 10 Horário: 08:35 Clínica: Cime Rede: -- Ender…" at bounding box center [334, 354] width 7 height 9
radio input "true"
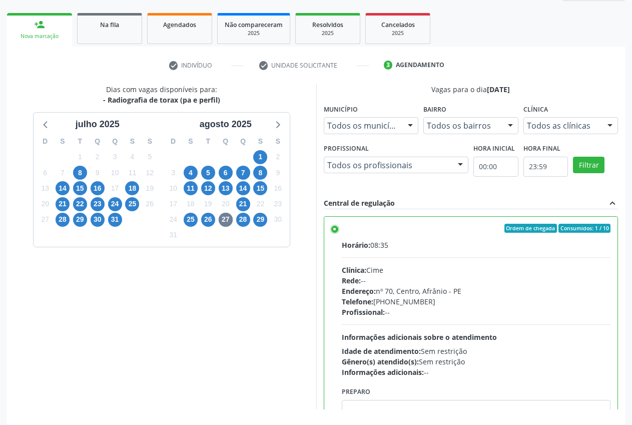
scroll to position [167, 0]
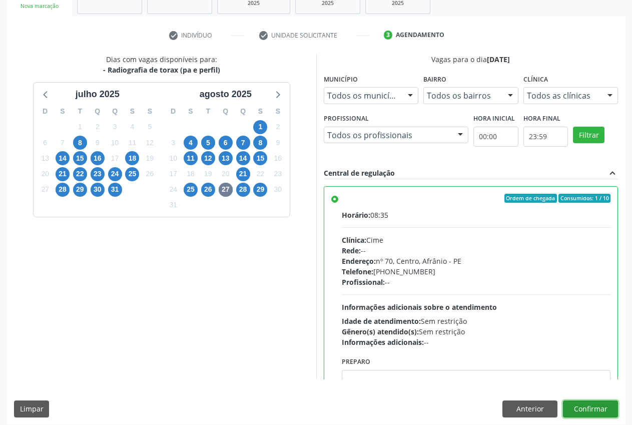
click at [607, 407] on button "Confirmar" at bounding box center [590, 408] width 55 height 17
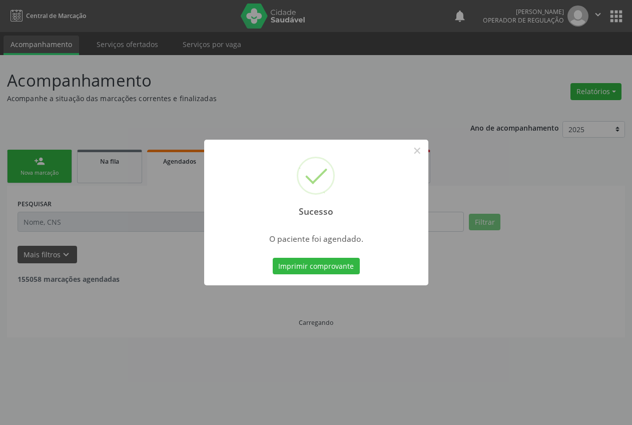
click at [351, 273] on div "Sucesso × O paciente foi agendado. Imprimir comprovante Cancel" at bounding box center [316, 212] width 632 height 425
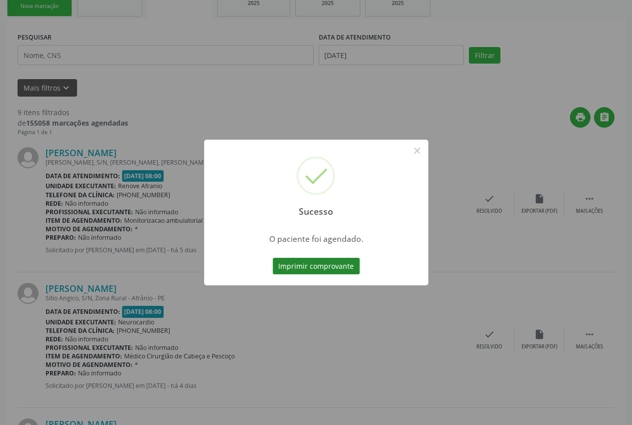
scroll to position [0, 0]
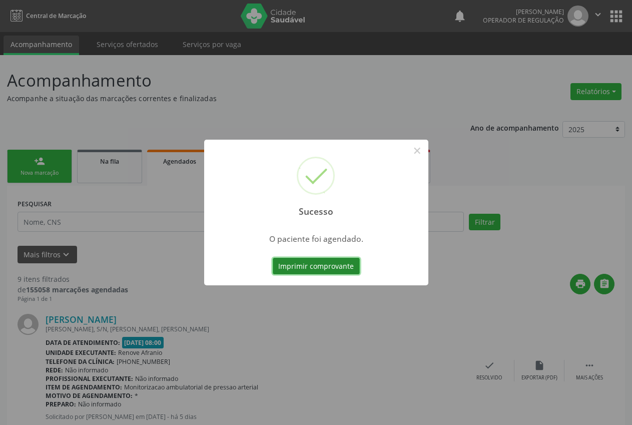
click at [351, 273] on button "Imprimir comprovante" at bounding box center [316, 266] width 87 height 17
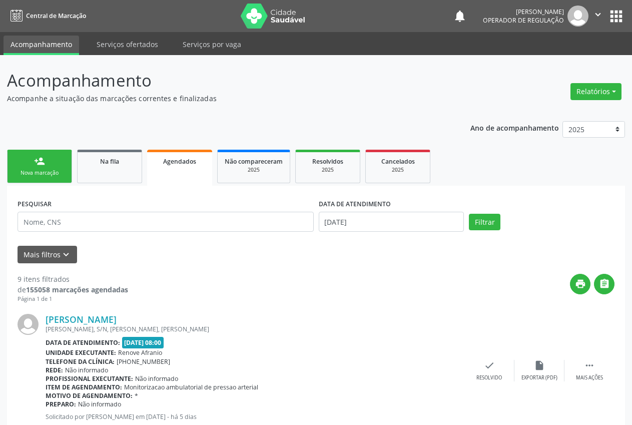
click at [45, 166] on link "person_add Nova marcação" at bounding box center [39, 167] width 65 height 34
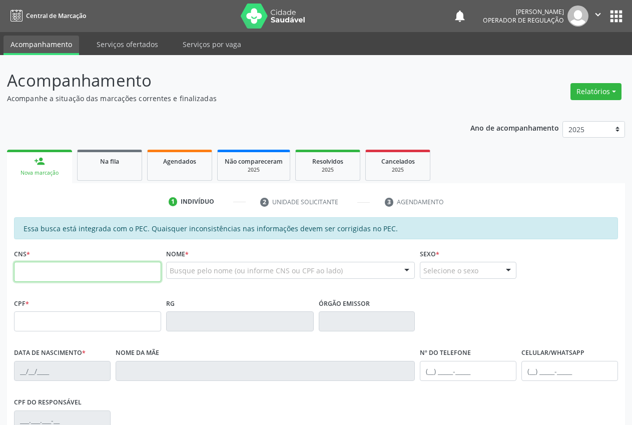
click at [104, 266] on input "text" at bounding box center [87, 272] width 147 height 20
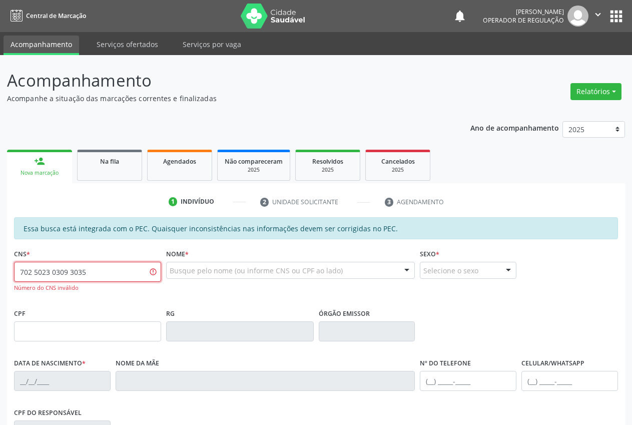
click at [116, 269] on input "702 5023 0309 3035" at bounding box center [87, 272] width 147 height 20
type input "7"
paste input "702 5023 0309 3038"
type input "702 5023 0309 3038"
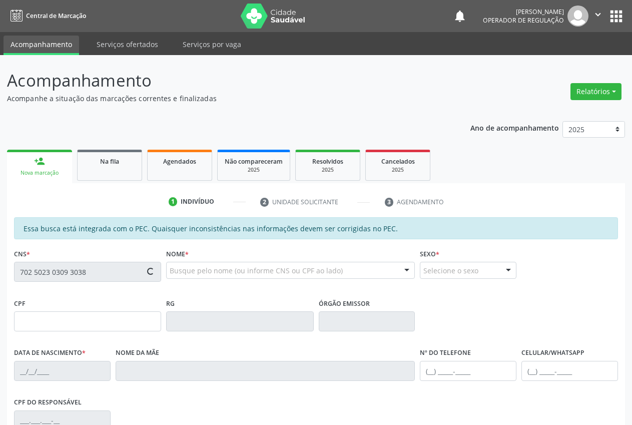
type input "125.974.104-47"
type input "31/01/1998"
type input "Josileide Marques de Araújo"
type input "(87) 98809-3778"
type input "(87) 9106-3940"
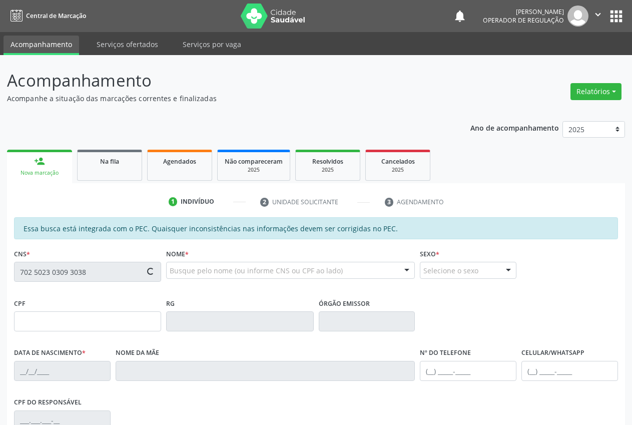
type input "704.719.384-75"
type input "S/N"
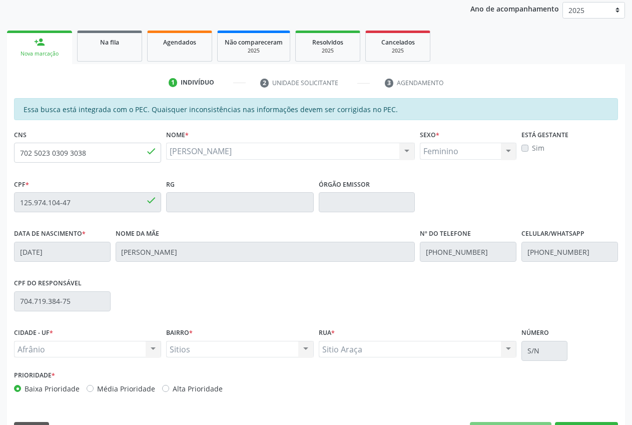
scroll to position [147, 0]
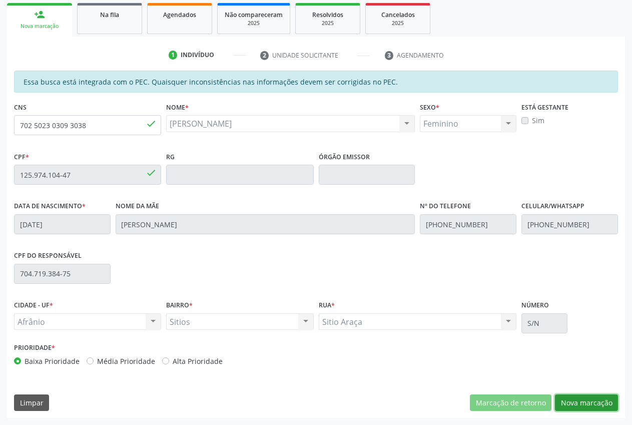
click at [596, 406] on button "Nova marcação" at bounding box center [586, 402] width 63 height 17
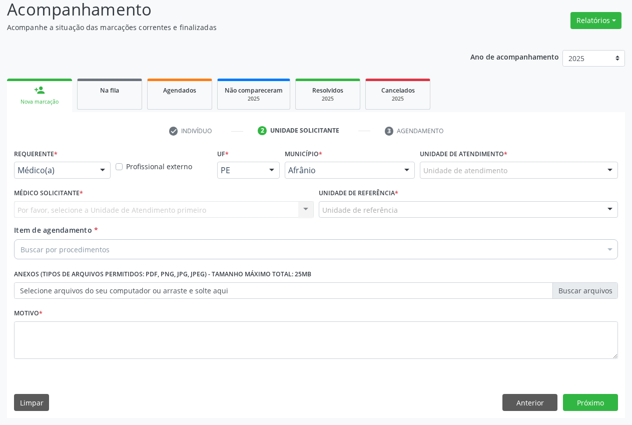
scroll to position [71, 0]
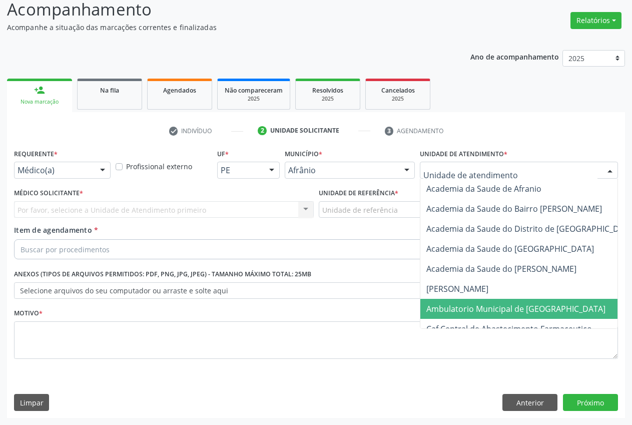
click at [506, 306] on span "Ambulatorio Municipal de [GEOGRAPHIC_DATA]" at bounding box center [515, 308] width 179 height 11
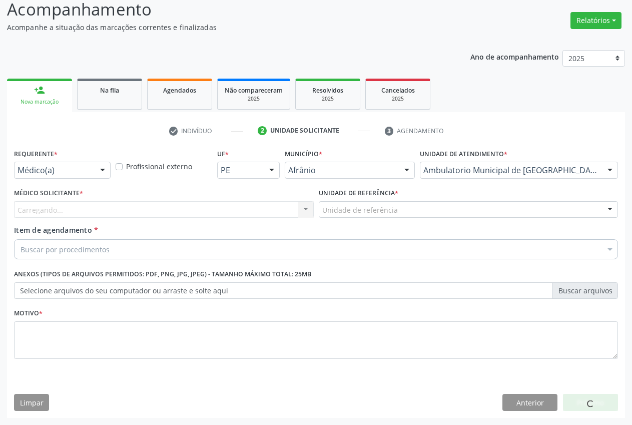
click at [413, 221] on div "Unidade de referência * Unidade de referência ESF de Extrema ESF de Barra das M…" at bounding box center [468, 205] width 305 height 39
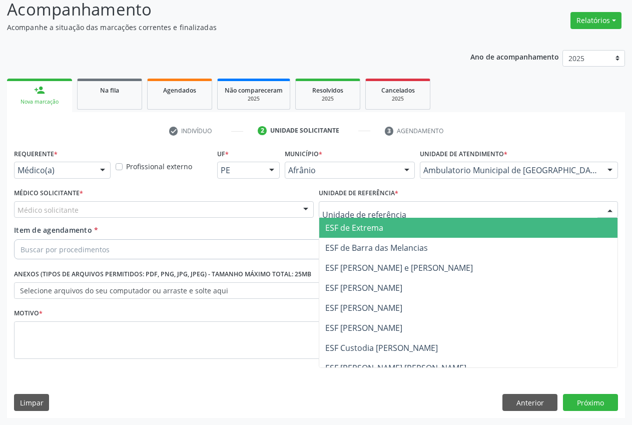
click at [416, 213] on div at bounding box center [469, 209] width 300 height 17
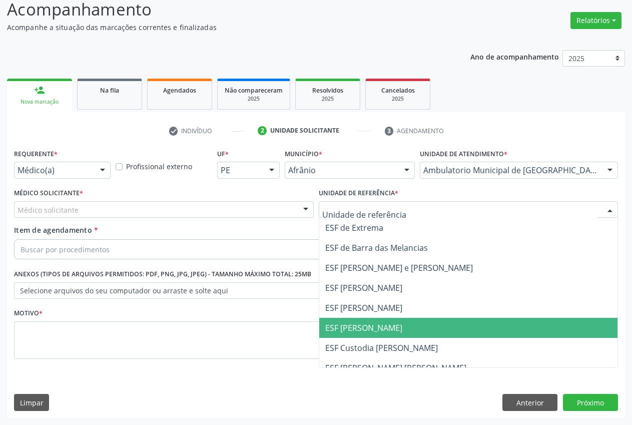
click at [412, 321] on span "ESF [PERSON_NAME]" at bounding box center [468, 328] width 299 height 20
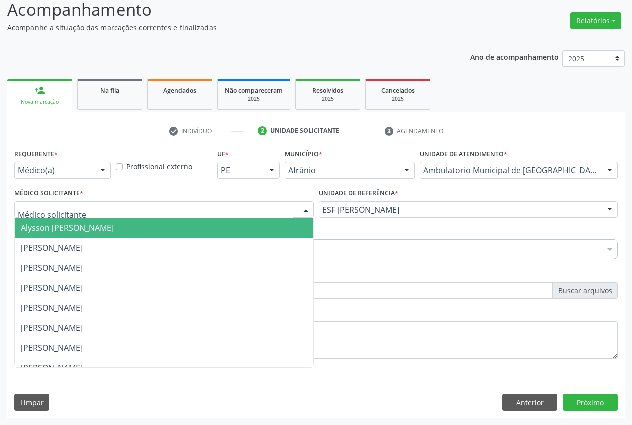
click at [232, 213] on div at bounding box center [164, 209] width 300 height 17
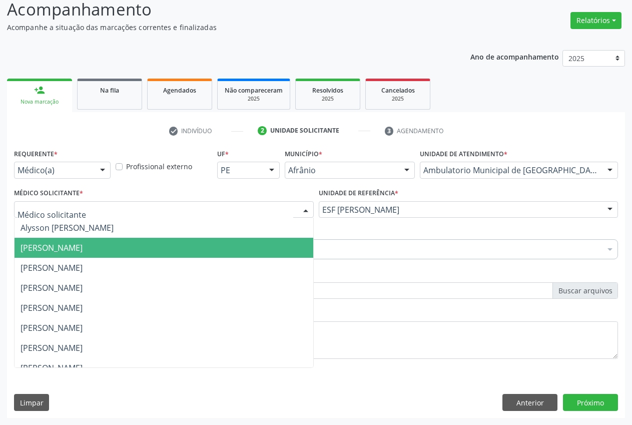
click at [173, 257] on span "Bruno Saraiva Bezerra Medrado" at bounding box center [164, 248] width 299 height 20
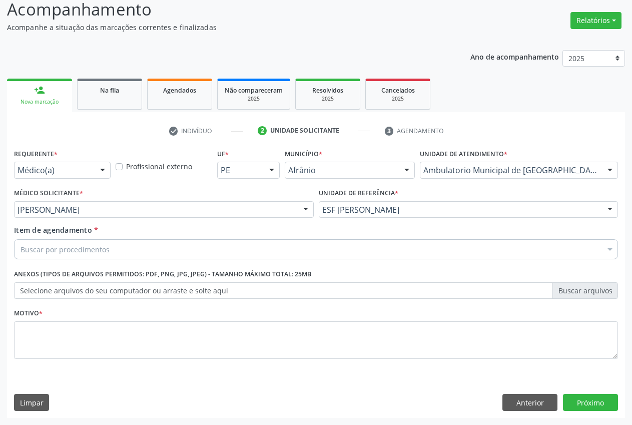
click at [158, 250] on div "Buscar por procedimentos" at bounding box center [316, 249] width 604 height 20
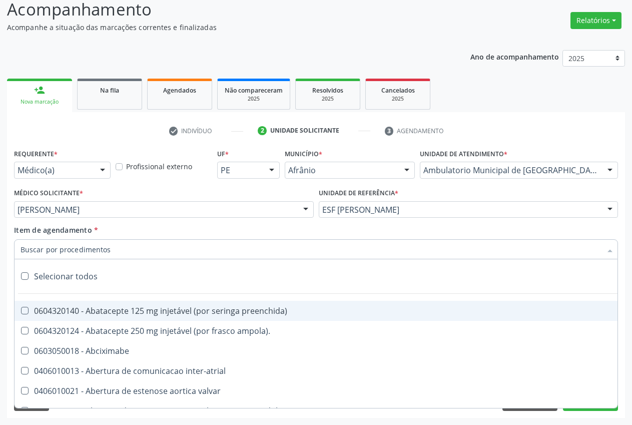
click at [112, 253] on input "Item de agendamento *" at bounding box center [311, 249] width 581 height 20
click at [150, 253] on input "Item de agendamento *" at bounding box center [311, 249] width 581 height 20
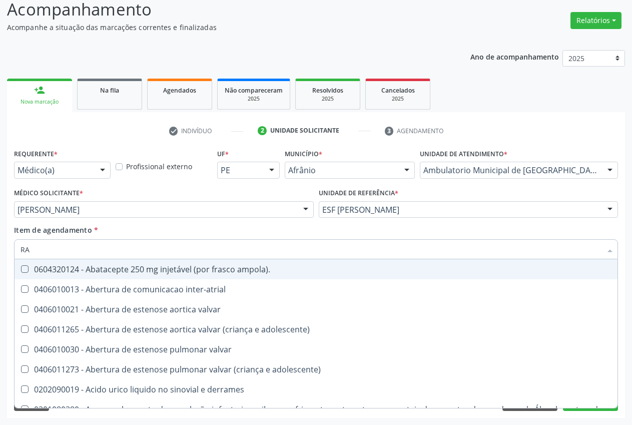
type input "RA"
click at [95, 244] on div "Item de agendamento * RA Selecionar todos 0604320124 - Abatacepte 250 mg injetá…" at bounding box center [316, 241] width 604 height 32
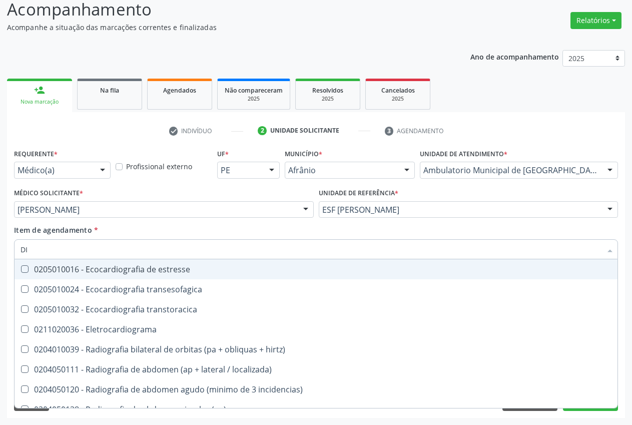
type input "D"
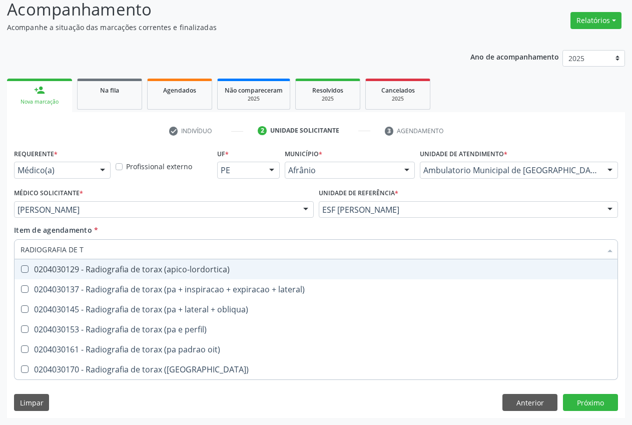
type input "RADIOGRAFIA DE TO"
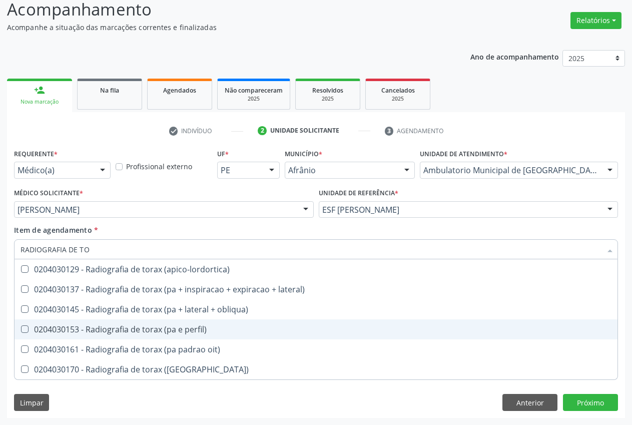
click at [150, 327] on div "0204030153 - Radiografia de torax (pa e perfil)" at bounding box center [316, 329] width 591 height 8
checkbox perfil\) "true"
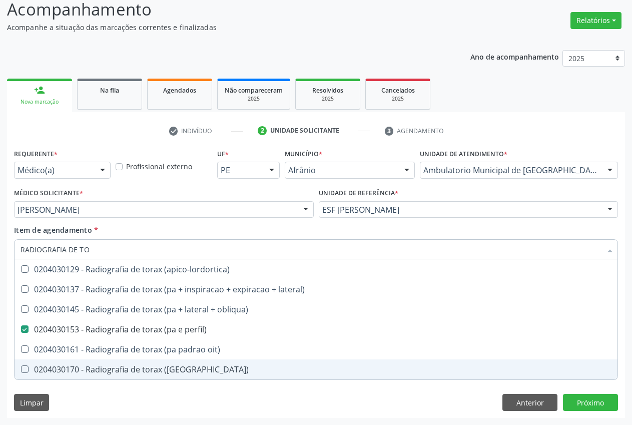
click at [207, 399] on div "Requerente * Médico(a) Médico(a) Enfermeiro(a) Paciente Nenhum resultado encont…" at bounding box center [316, 282] width 618 height 272
click at [312, 216] on div at bounding box center [305, 210] width 15 height 17
click at [329, 229] on div "Item de agendamento * RADIOGRAFIA DE TO Desfazer seleção 0204030129 - Radiograf…" at bounding box center [316, 241] width 604 height 32
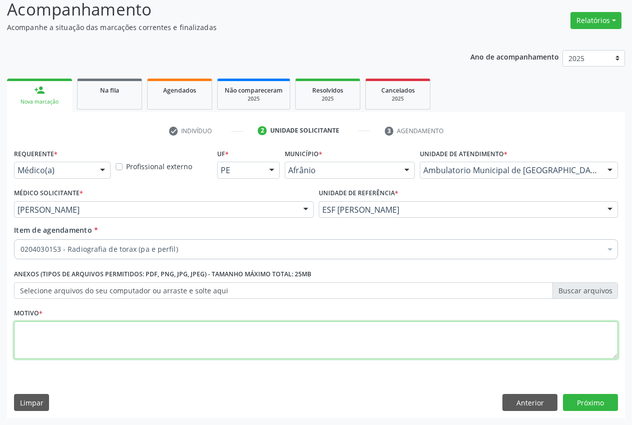
click at [211, 331] on textarea at bounding box center [316, 340] width 604 height 38
type textarea "."
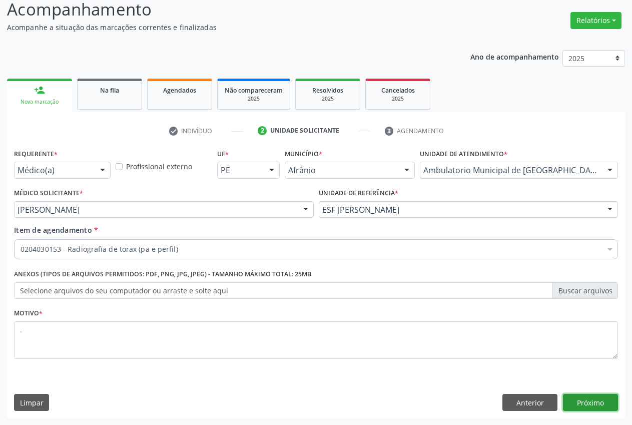
click at [592, 402] on button "Próximo" at bounding box center [590, 402] width 55 height 17
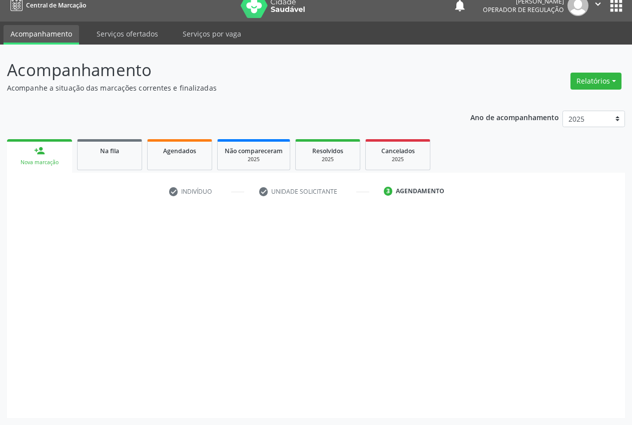
scroll to position [11, 0]
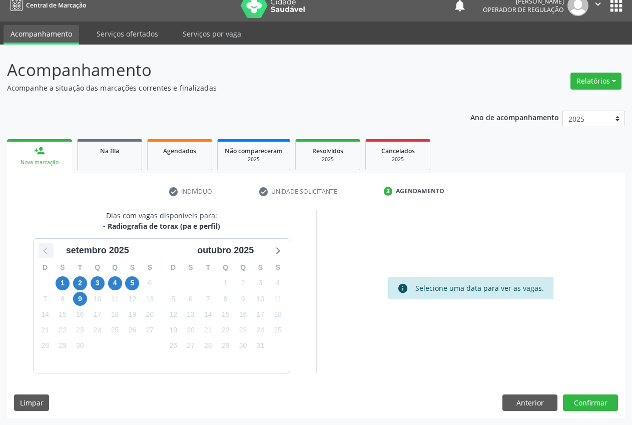
click at [40, 255] on icon at bounding box center [46, 250] width 13 height 13
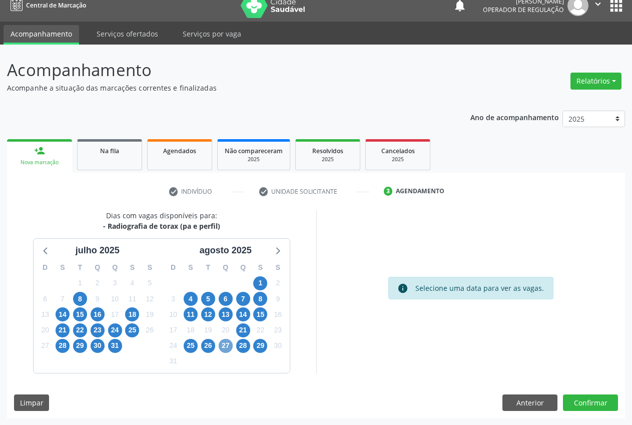
click at [227, 350] on span "27" at bounding box center [226, 346] width 14 height 14
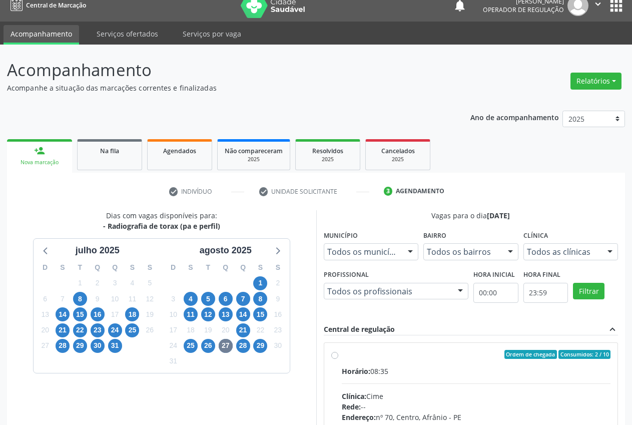
click at [342, 356] on label "Ordem de chegada Consumidos: 2 / 10 Horário: 08:35 Clínica: Cime Rede: -- Ender…" at bounding box center [476, 427] width 269 height 154
click at [332, 356] on input "Ordem de chegada Consumidos: 2 / 10 Horário: 08:35 Clínica: Cime Rede: -- Ender…" at bounding box center [334, 354] width 7 height 9
radio input "true"
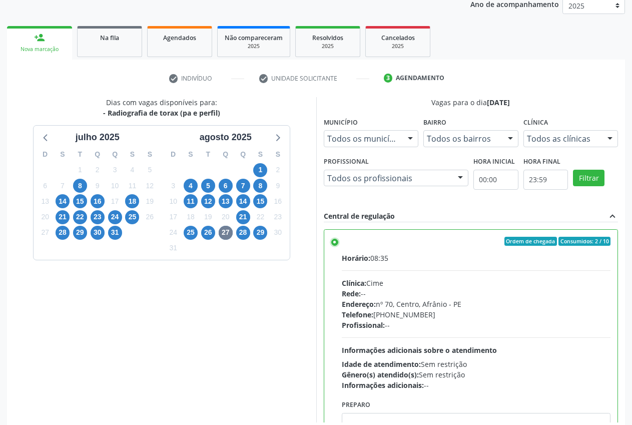
scroll to position [173, 0]
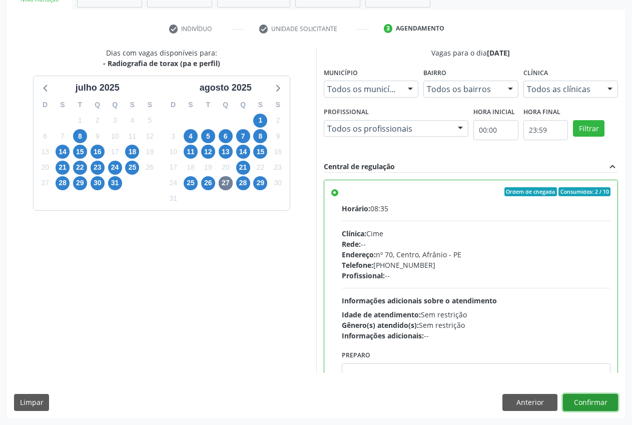
click at [604, 398] on button "Confirmar" at bounding box center [590, 402] width 55 height 17
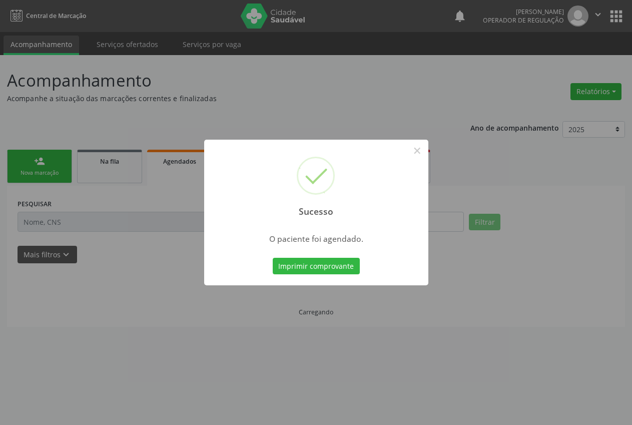
scroll to position [0, 0]
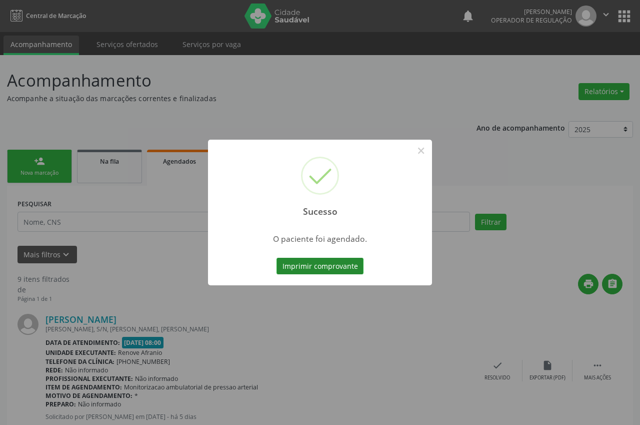
click at [339, 263] on button "Imprimir comprovante" at bounding box center [320, 266] width 87 height 17
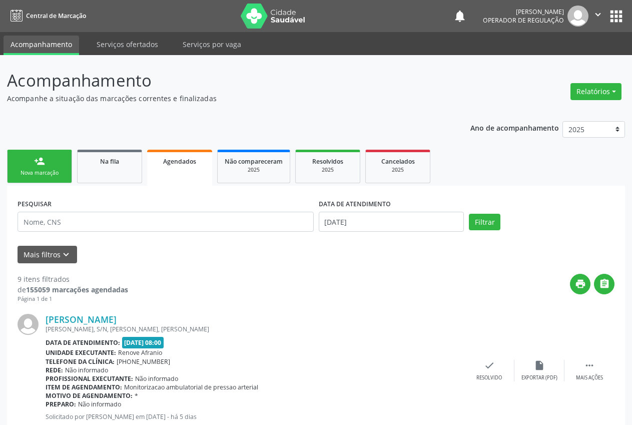
click at [53, 174] on div "Nova marcação" at bounding box center [40, 173] width 50 height 8
click at [58, 150] on link "person_add Nova marcação" at bounding box center [39, 167] width 65 height 34
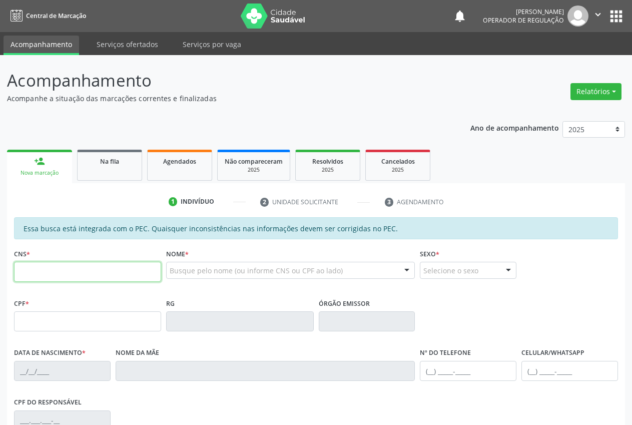
click at [100, 265] on input "text" at bounding box center [87, 272] width 147 height 20
type input "705"
type input "705 0086 1472 8358"
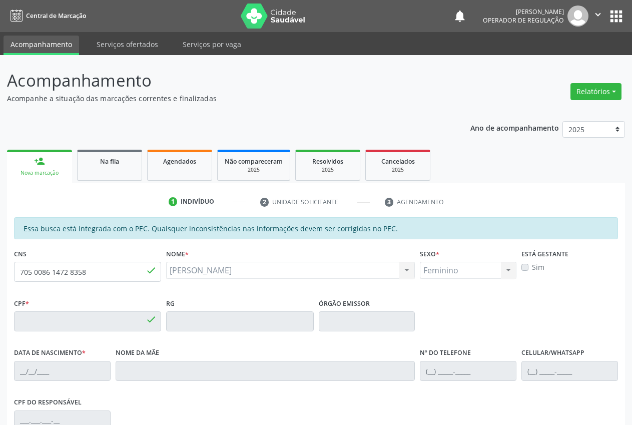
type input "133.846.174-52"
type input "[DATE]"
type input "[PERSON_NAME]"
type input "[PHONE_NUMBER]"
type input "S/N"
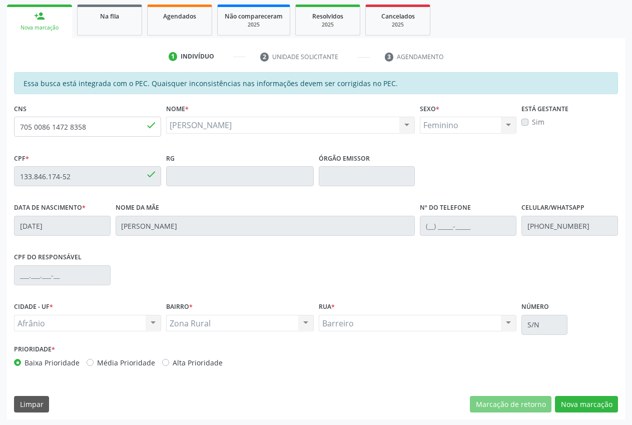
scroll to position [147, 0]
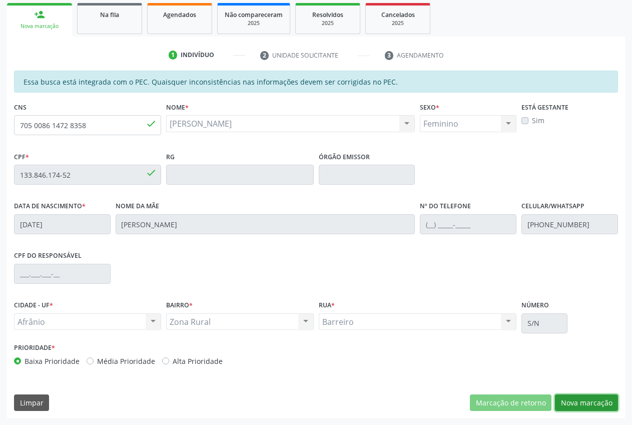
click at [599, 401] on button "Nova marcação" at bounding box center [586, 402] width 63 height 17
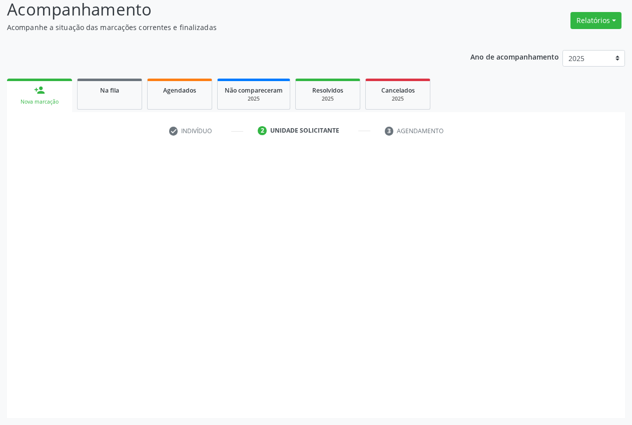
scroll to position [71, 0]
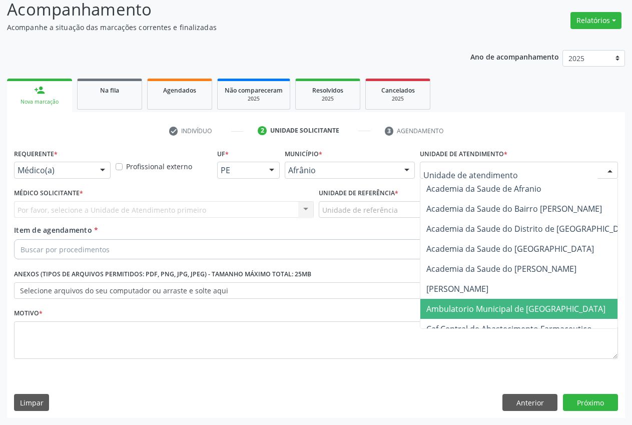
click at [461, 313] on span "Ambulatorio Municipal de [GEOGRAPHIC_DATA]" at bounding box center [515, 308] width 179 height 11
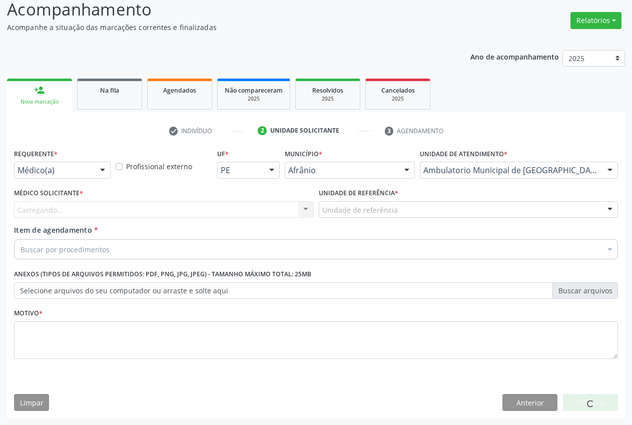
click at [367, 215] on div "Unidade de referência" at bounding box center [469, 209] width 300 height 17
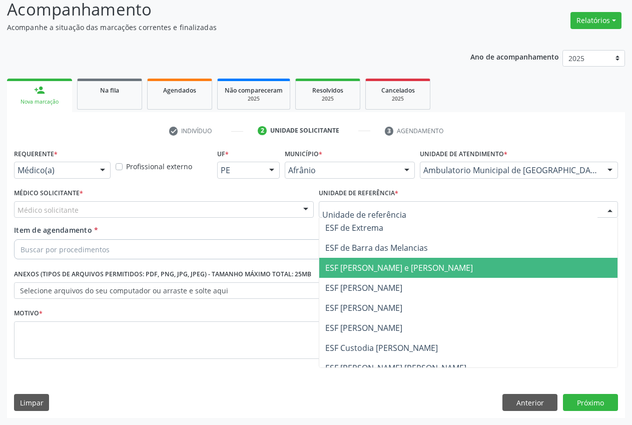
click at [356, 264] on span "ESF [PERSON_NAME] e [PERSON_NAME]" at bounding box center [399, 267] width 148 height 11
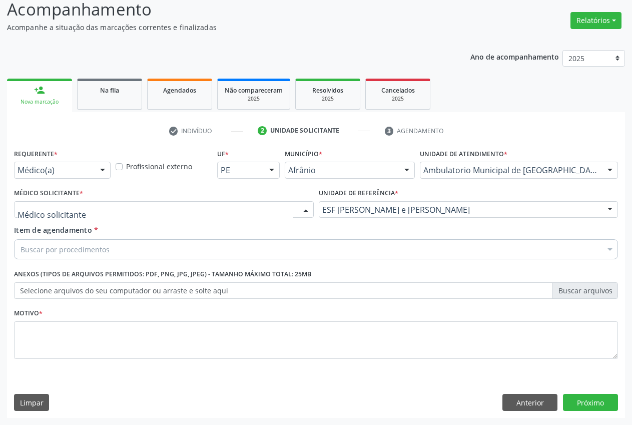
click at [119, 208] on div at bounding box center [164, 209] width 300 height 17
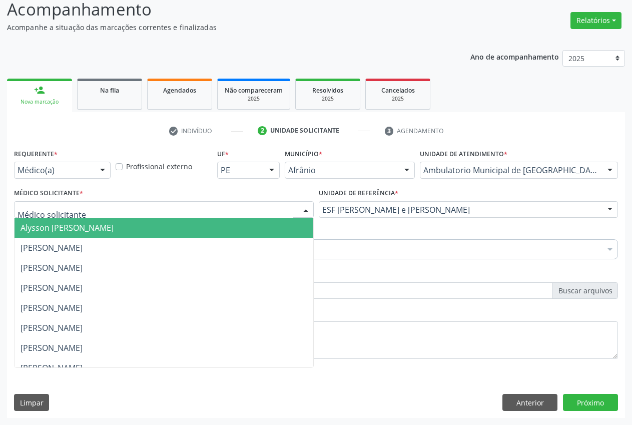
click at [100, 238] on span "Bruno Saraiva Bezerra Medrado" at bounding box center [164, 248] width 299 height 20
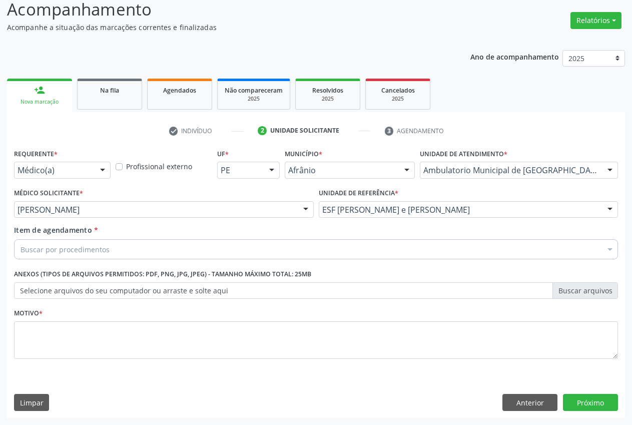
drag, startPoint x: 68, startPoint y: 251, endPoint x: 76, endPoint y: 241, distance: 12.8
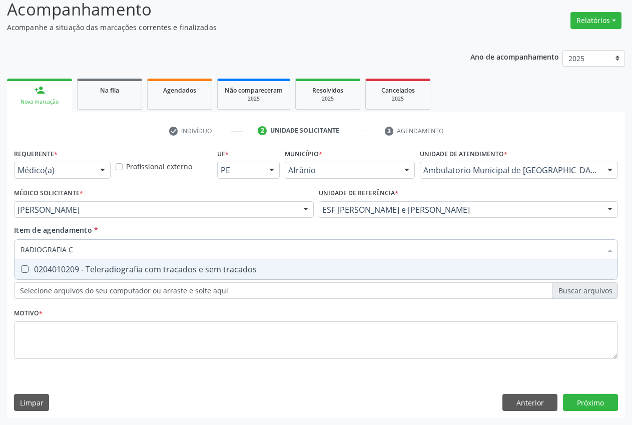
type input "RADIOGRAFIA"
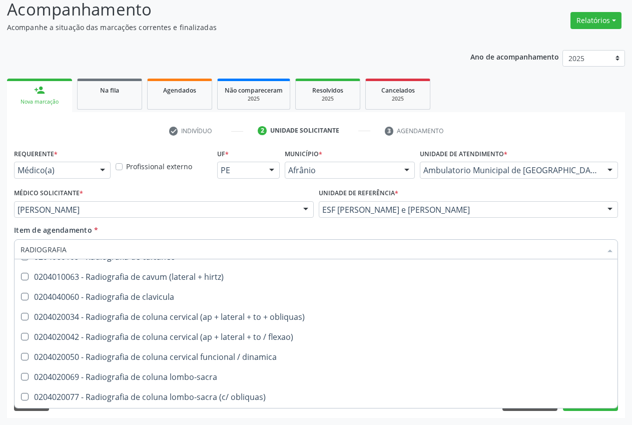
scroll to position [318, 0]
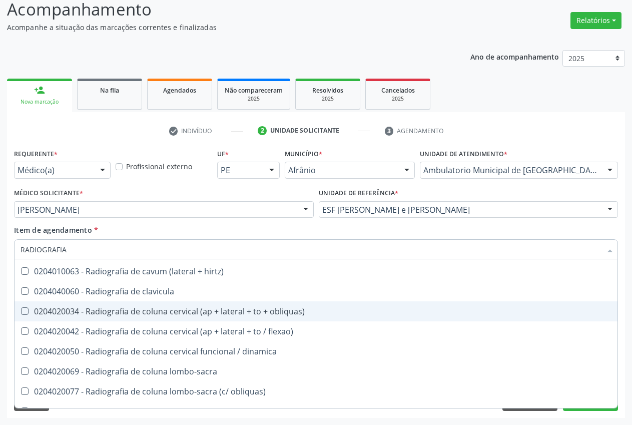
click at [202, 310] on div "0204020034 - Radiografia de coluna cervical (ap + lateral + to + obliquas)" at bounding box center [316, 311] width 591 height 8
checkbox obliquas\) "true"
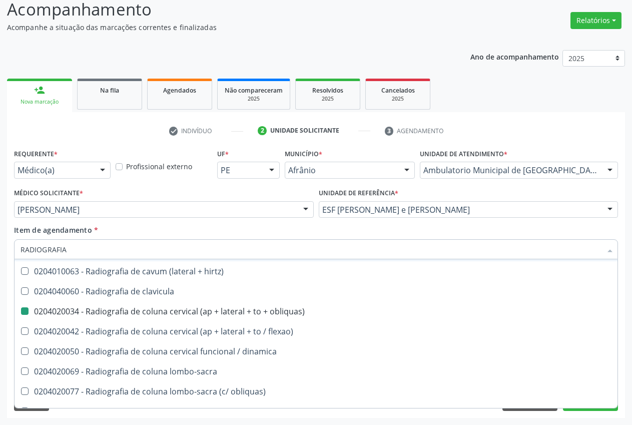
click at [170, 227] on div "Item de agendamento * RADIOGRAFIA Desfazer seleção 0204010039 - Radiografia bil…" at bounding box center [316, 241] width 604 height 32
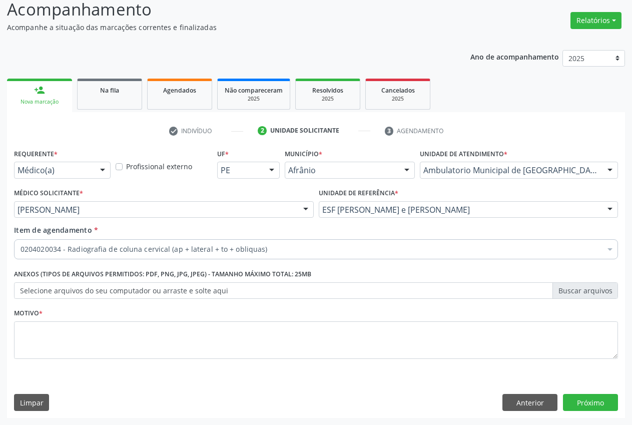
scroll to position [0, 0]
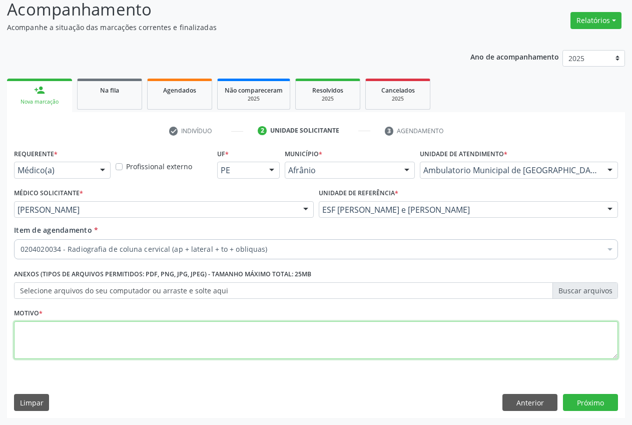
click at [174, 343] on textarea at bounding box center [316, 340] width 604 height 38
type textarea "."
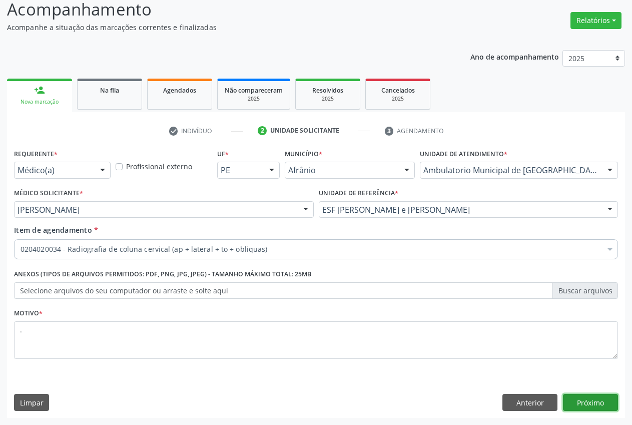
click at [605, 401] on button "Próximo" at bounding box center [590, 402] width 55 height 17
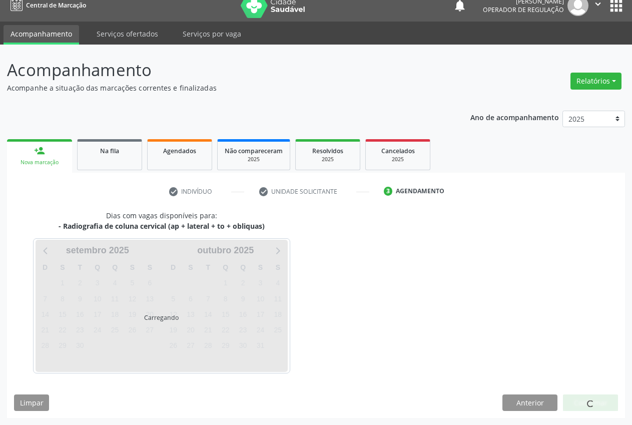
scroll to position [11, 0]
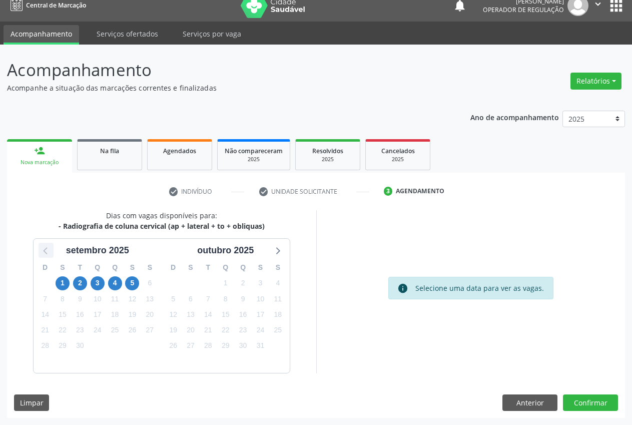
click at [51, 256] on icon at bounding box center [46, 250] width 13 height 13
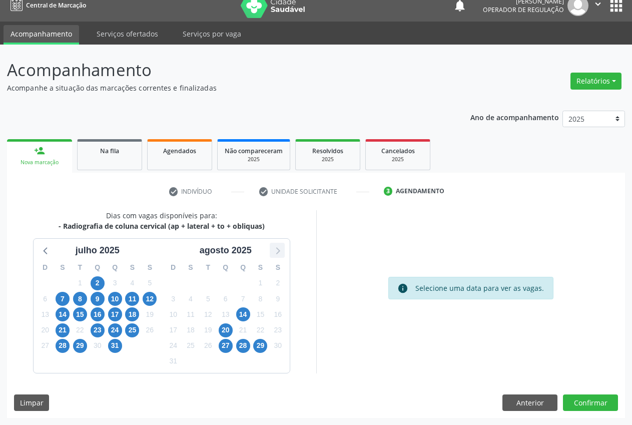
click at [280, 250] on icon at bounding box center [277, 250] width 13 height 13
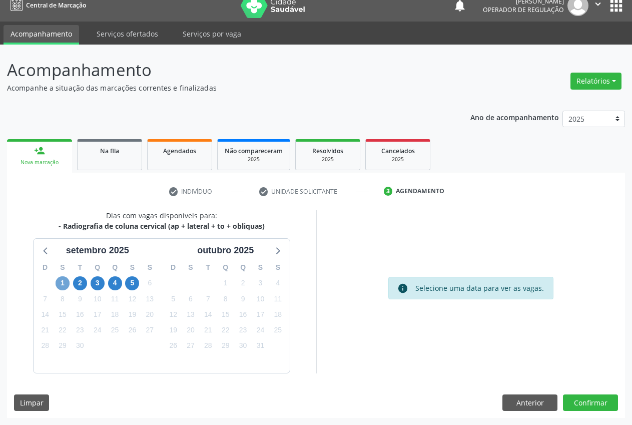
click at [61, 284] on span "1" at bounding box center [63, 283] width 14 height 14
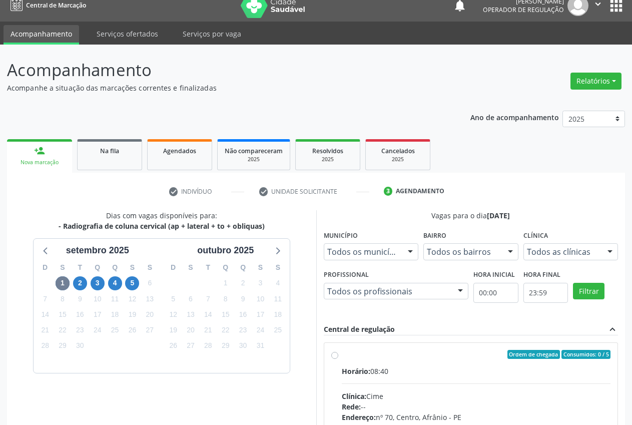
click at [366, 367] on span "Horário:" at bounding box center [356, 371] width 29 height 10
click at [338, 359] on input "Ordem de chegada Consumidos: 0 / 5 Horário: 08:40 Clínica: Cime Rede: -- Endere…" at bounding box center [334, 354] width 7 height 9
radio input "true"
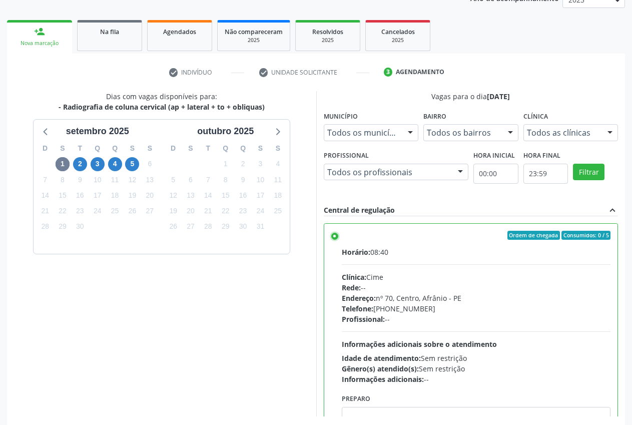
scroll to position [173, 0]
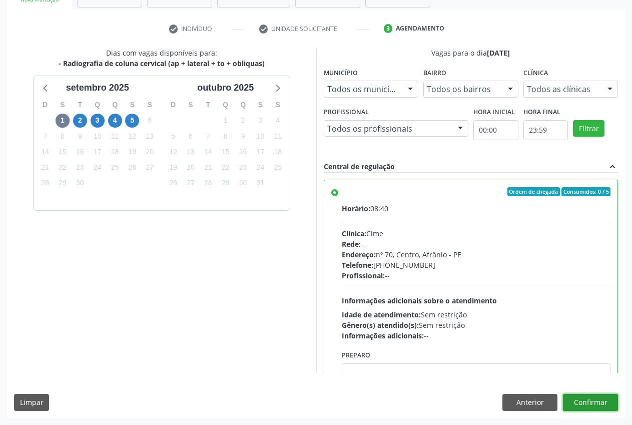
click at [603, 410] on button "Confirmar" at bounding box center [590, 402] width 55 height 17
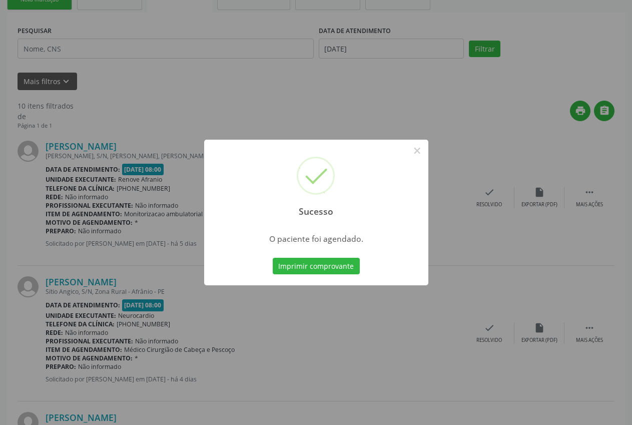
scroll to position [0, 0]
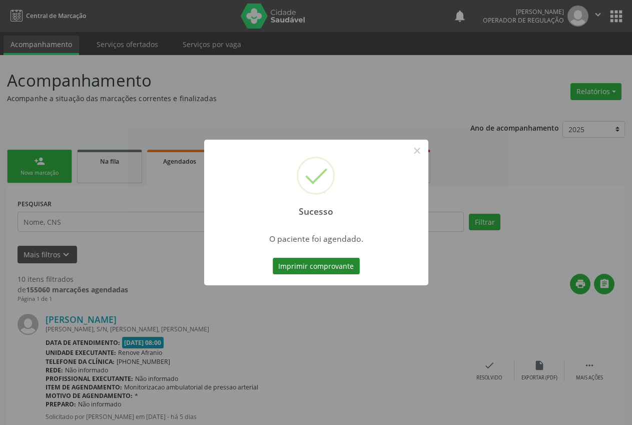
click at [340, 266] on button "Imprimir comprovante" at bounding box center [316, 266] width 87 height 17
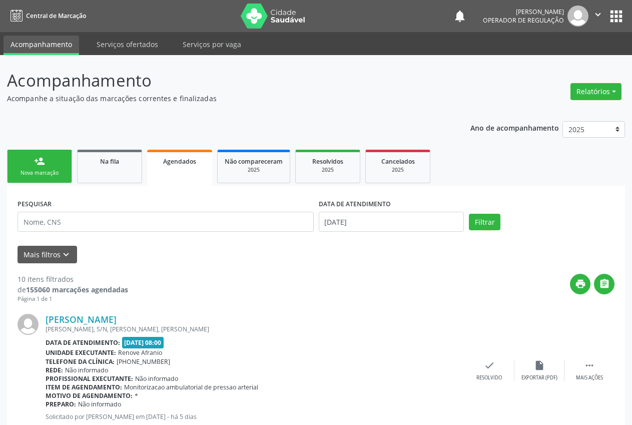
click at [54, 170] on div "Nova marcação" at bounding box center [40, 173] width 50 height 8
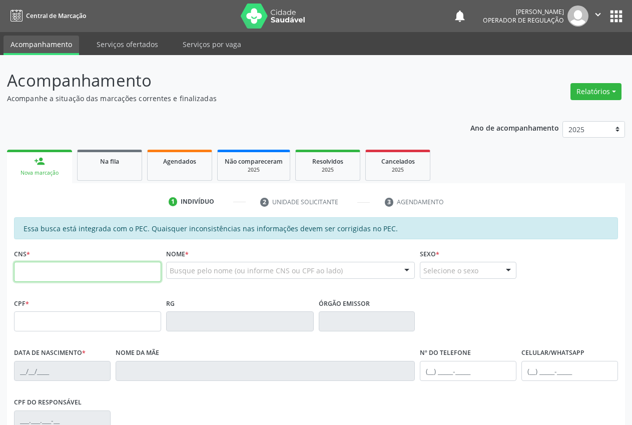
click at [52, 267] on input "text" at bounding box center [87, 272] width 147 height 20
type input "706 5063 0074 5898"
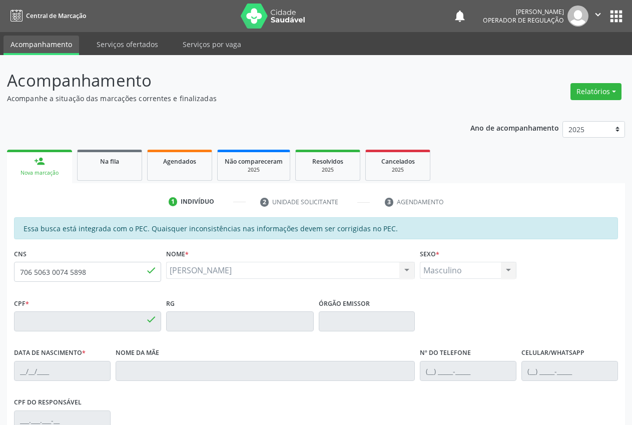
type input "749.072.804-59"
type input "10/10/1967"
type input "Angelina Rodrigues de Andrade Silva"
type input "(87) 98881-0576"
type input "S/N"
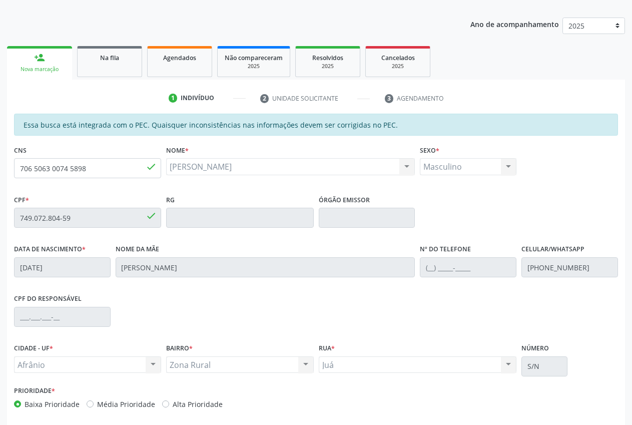
scroll to position [147, 0]
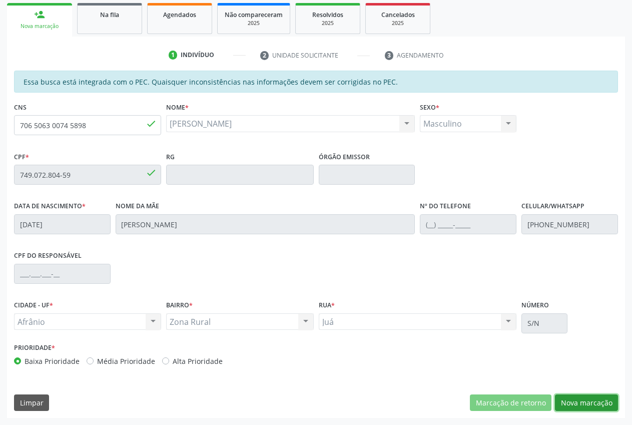
click at [612, 402] on button "Nova marcação" at bounding box center [586, 402] width 63 height 17
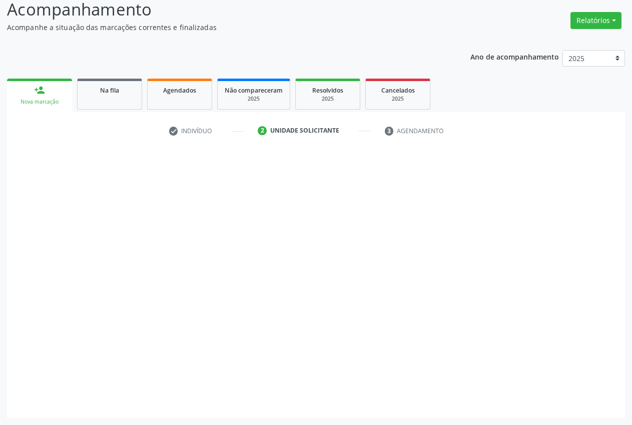
scroll to position [71, 0]
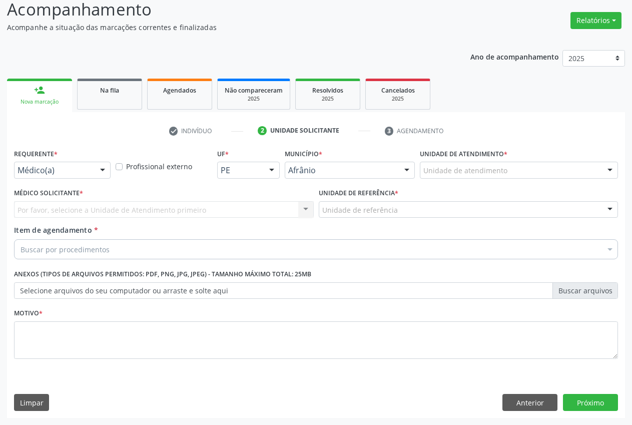
drag, startPoint x: 514, startPoint y: 169, endPoint x: 509, endPoint y: 172, distance: 5.8
click at [514, 168] on div "Unidade de atendimento" at bounding box center [519, 170] width 198 height 17
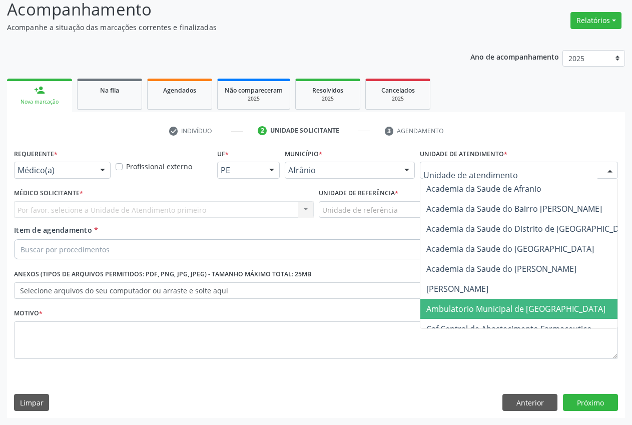
click at [505, 315] on span "Ambulatorio Municipal de [GEOGRAPHIC_DATA]" at bounding box center [542, 309] width 244 height 20
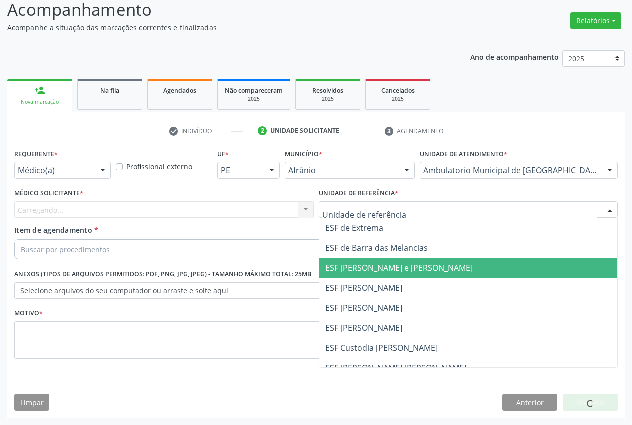
click at [373, 272] on span "ESF [PERSON_NAME] e [PERSON_NAME]" at bounding box center [399, 267] width 148 height 11
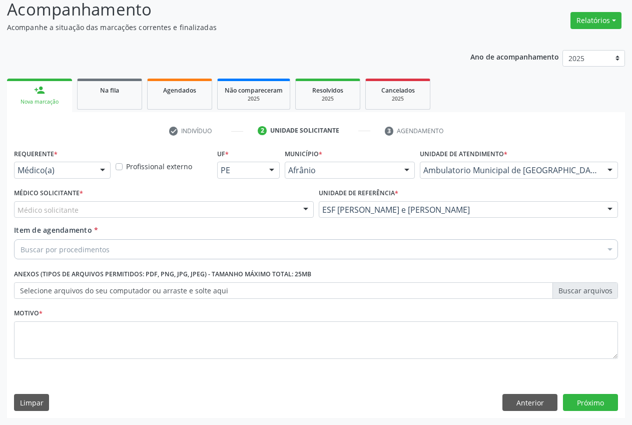
drag, startPoint x: 74, startPoint y: 196, endPoint x: 75, endPoint y: 206, distance: 9.6
click at [73, 197] on label "Médico Solicitante *" at bounding box center [48, 194] width 69 height 16
click at [78, 209] on div "Médico solicitante" at bounding box center [164, 209] width 300 height 17
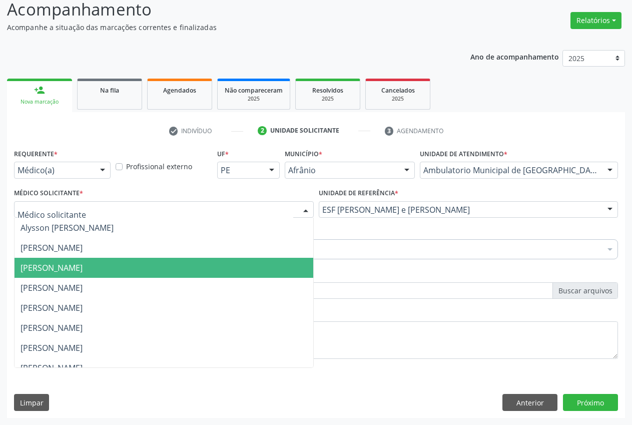
click at [83, 267] on span "Carlos Gustavo Pessoa da Silva Reis" at bounding box center [52, 267] width 62 height 11
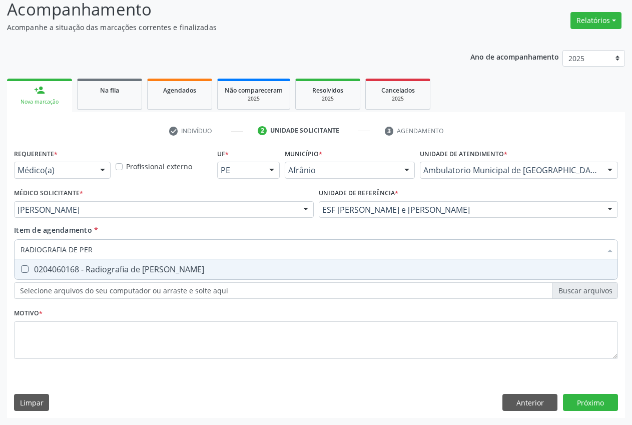
type input "RADIOGRAFIA DE PERN"
click at [113, 265] on div "0204060168 - Radiografia de perna" at bounding box center [316, 269] width 591 height 8
checkbox perna "true"
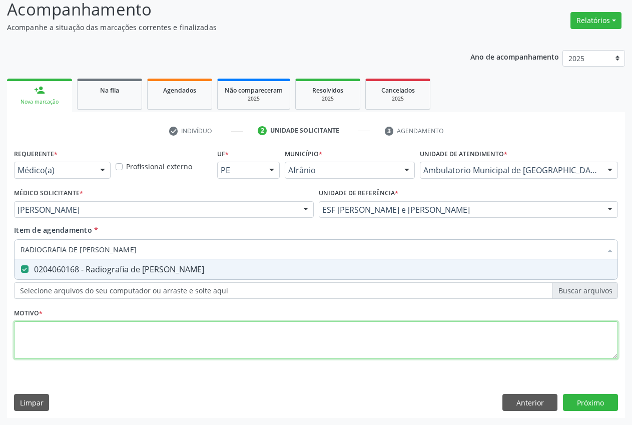
click at [119, 345] on div "Requerente * Médico(a) Médico(a) Enfermeiro(a) Paciente Nenhum resultado encont…" at bounding box center [316, 259] width 604 height 227
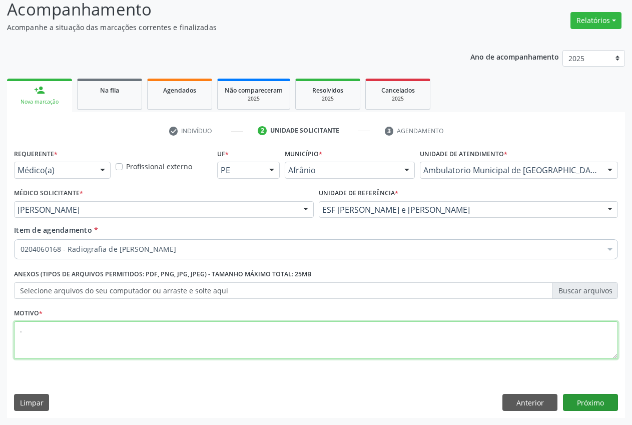
type textarea "."
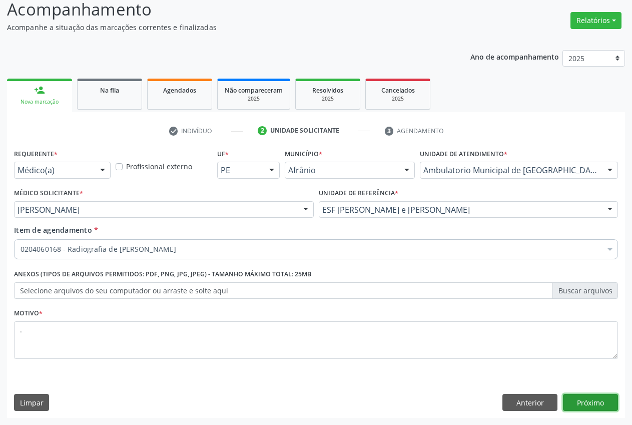
click at [596, 401] on button "Próximo" at bounding box center [590, 402] width 55 height 17
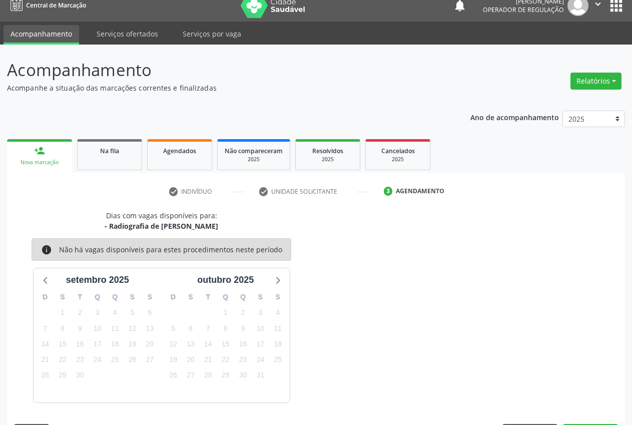
scroll to position [40, 0]
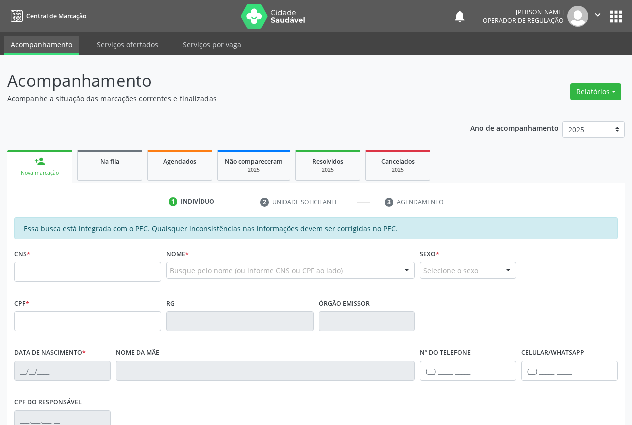
scroll to position [39, 0]
